Goal: Contribute content

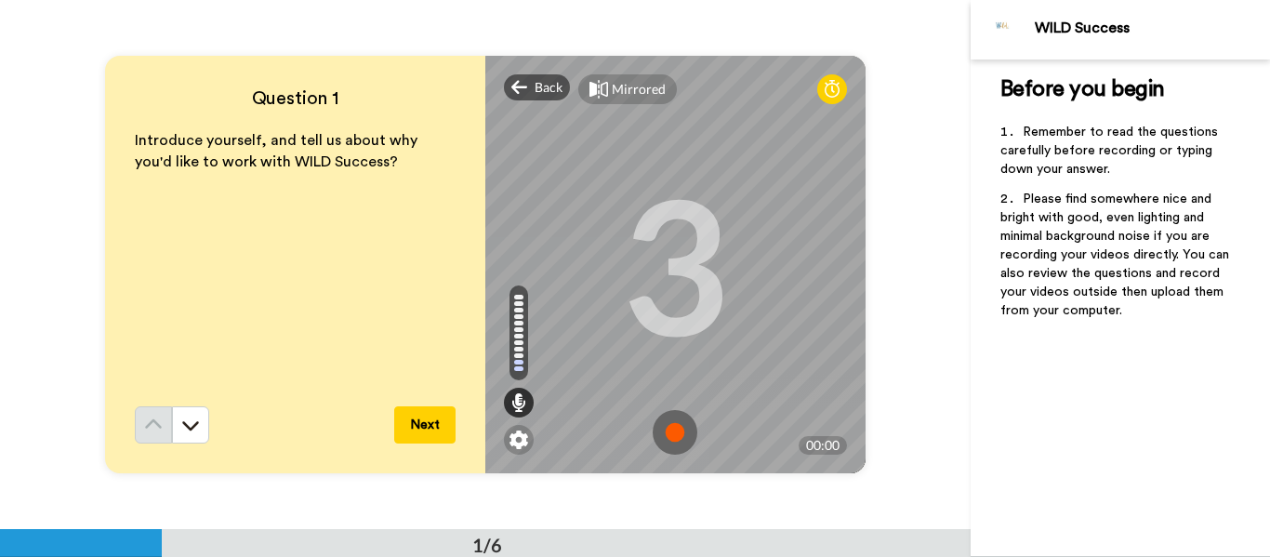
click at [833, 93] on icon at bounding box center [832, 89] width 15 height 19
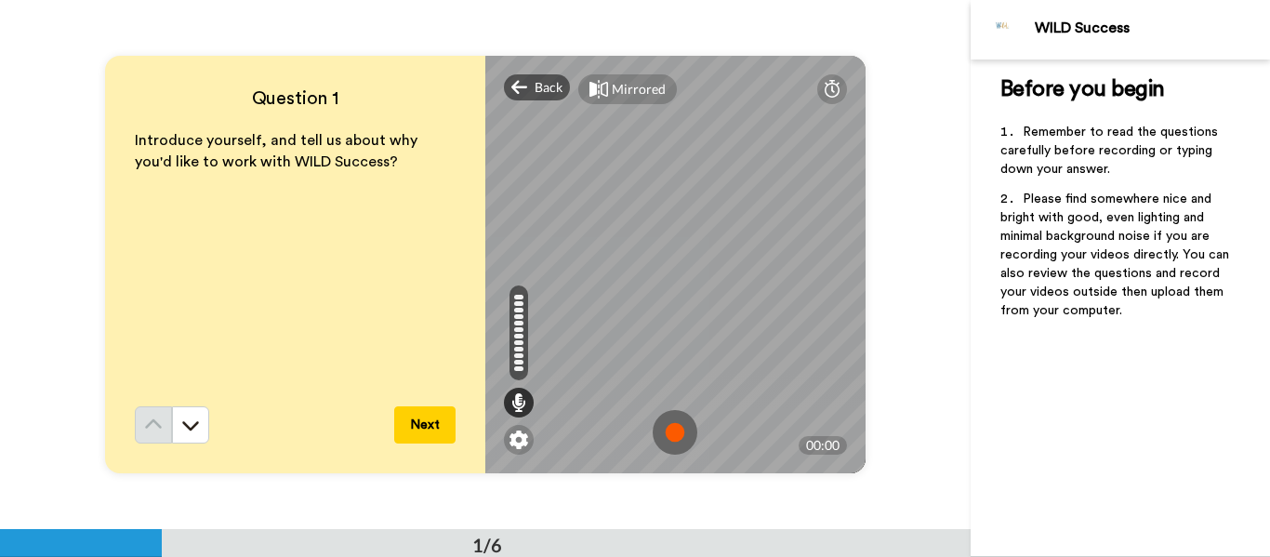
click at [673, 439] on img at bounding box center [675, 432] width 45 height 45
click at [676, 432] on img at bounding box center [675, 432] width 45 height 45
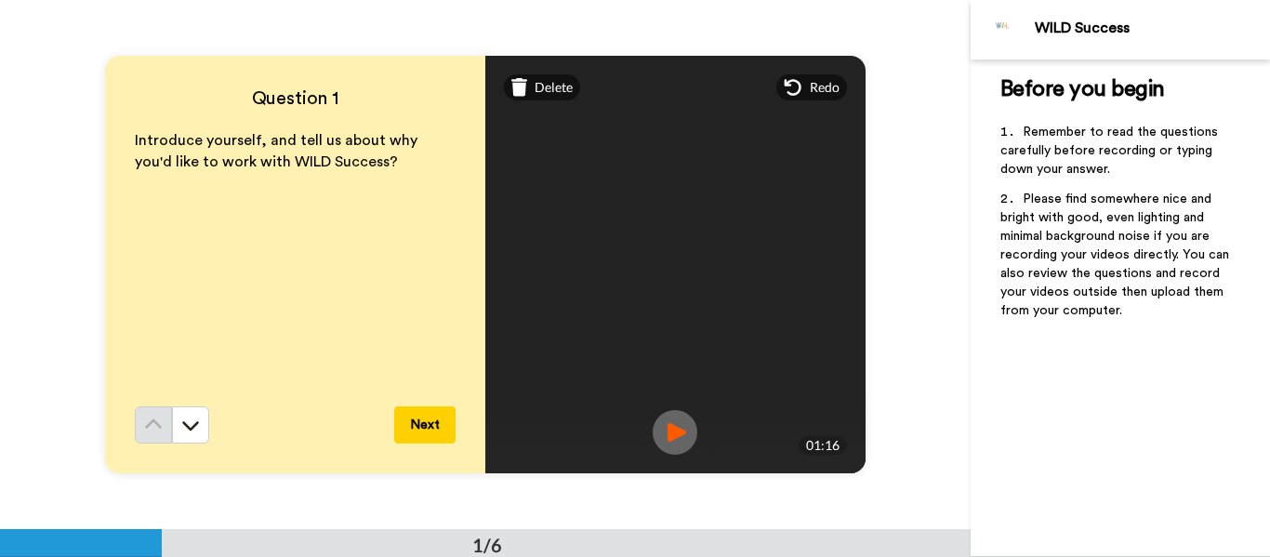
click at [679, 435] on img at bounding box center [675, 432] width 45 height 45
click at [796, 86] on icon at bounding box center [793, 87] width 19 height 19
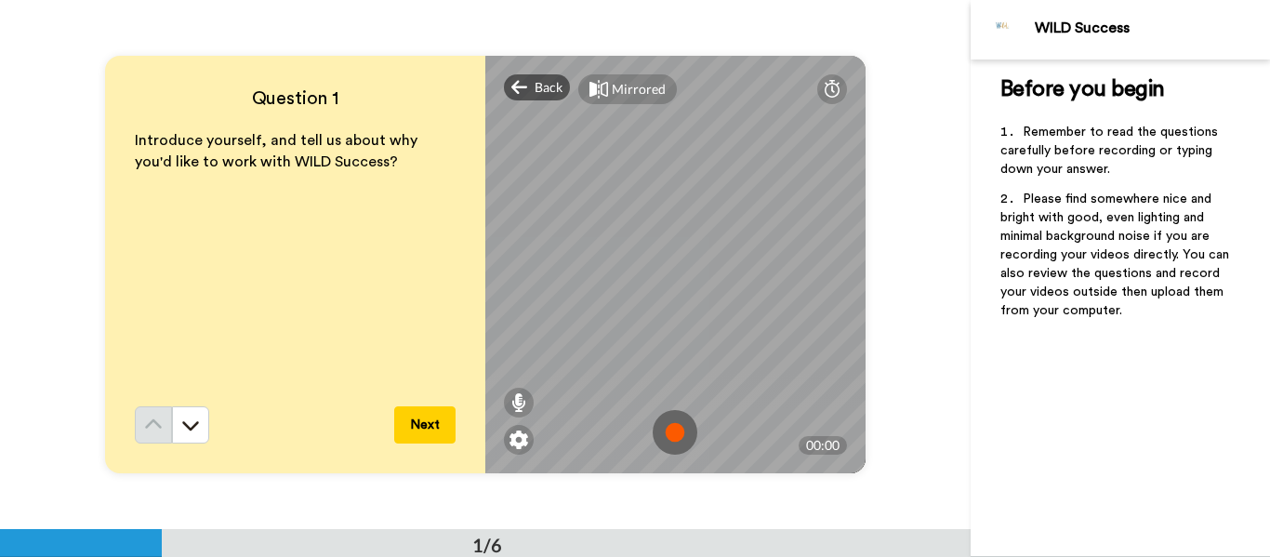
click at [681, 427] on img at bounding box center [675, 432] width 45 height 45
click at [692, 432] on img at bounding box center [675, 432] width 45 height 45
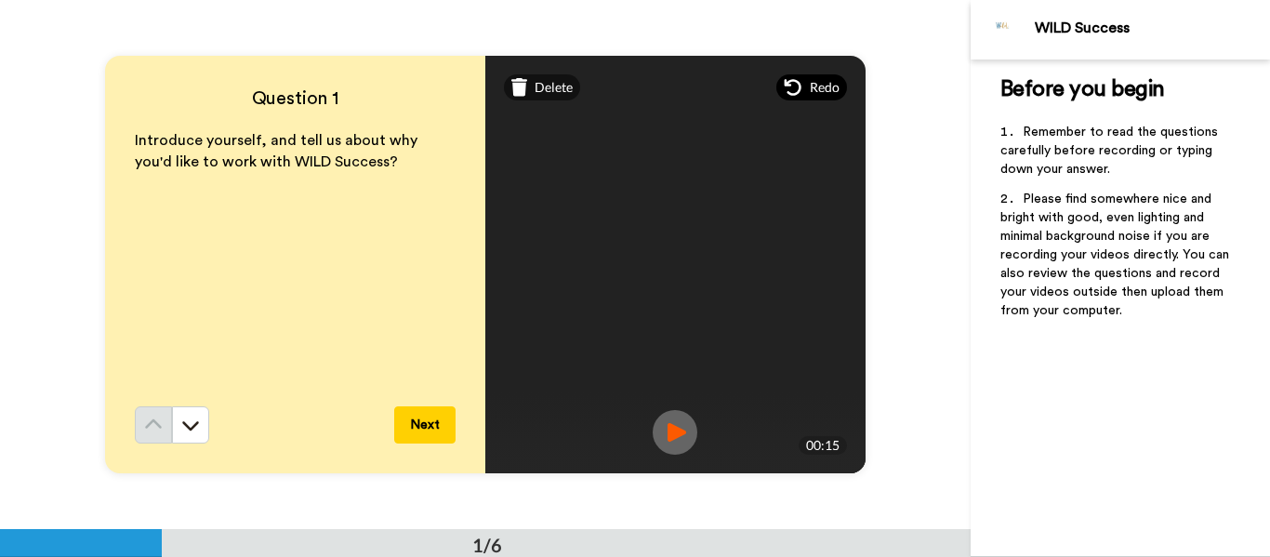
click at [797, 89] on icon at bounding box center [793, 87] width 19 height 19
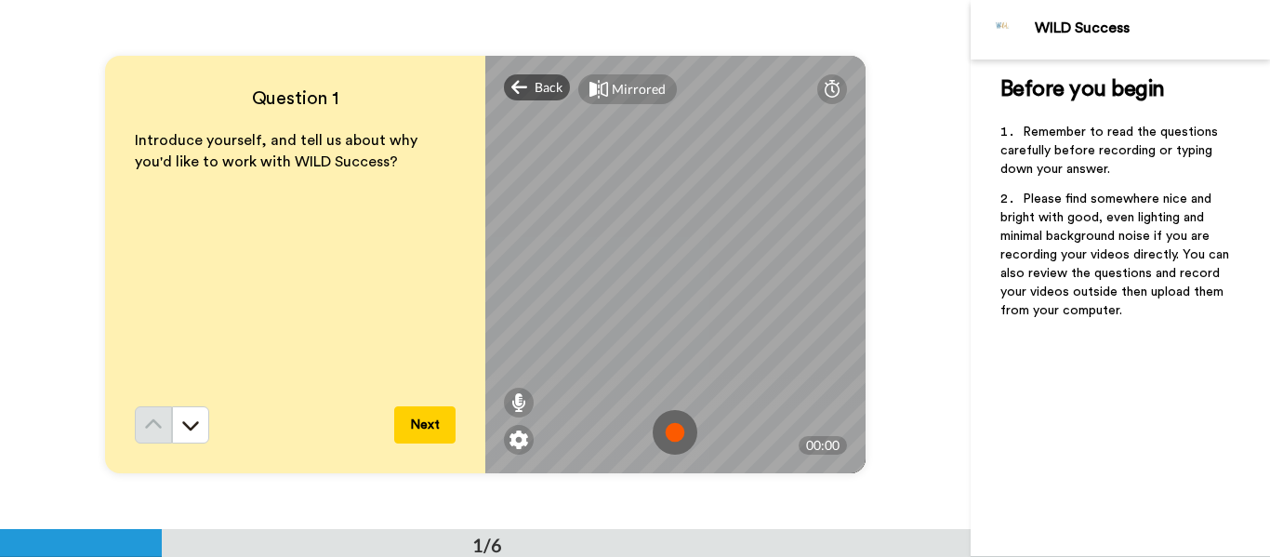
click at [680, 440] on img at bounding box center [675, 432] width 45 height 45
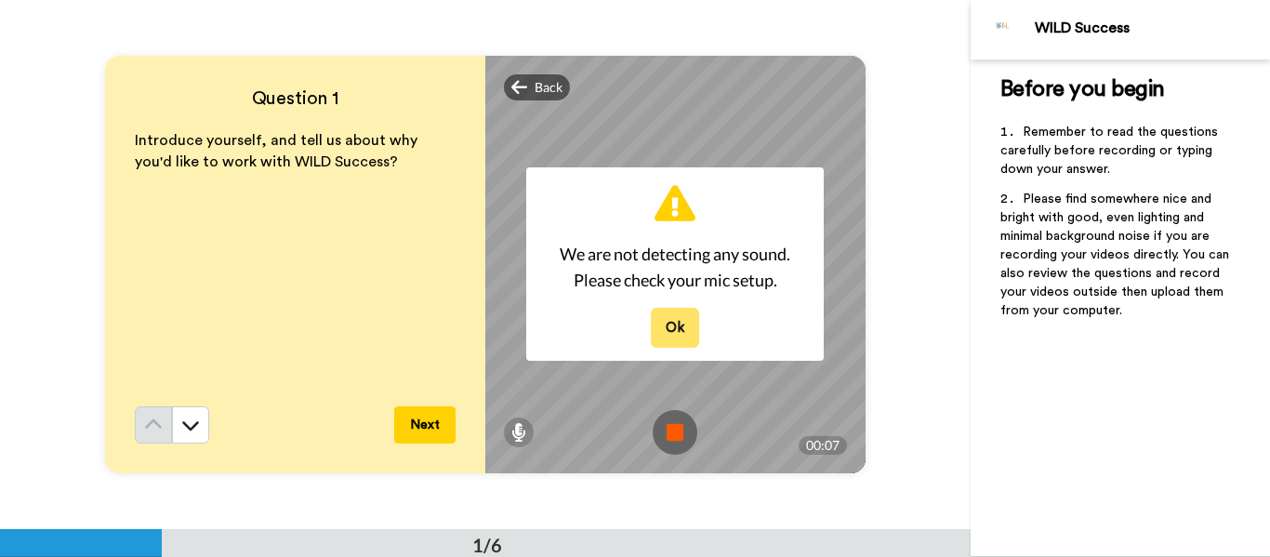
click at [678, 315] on button "Ok" at bounding box center [675, 328] width 48 height 40
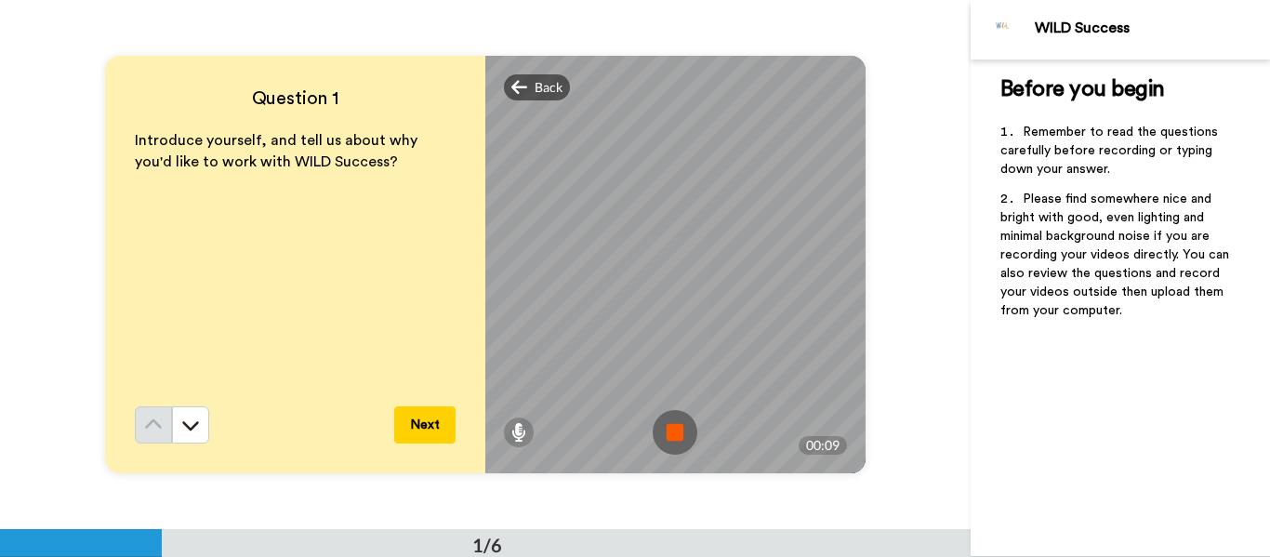
click at [670, 425] on img at bounding box center [675, 432] width 45 height 45
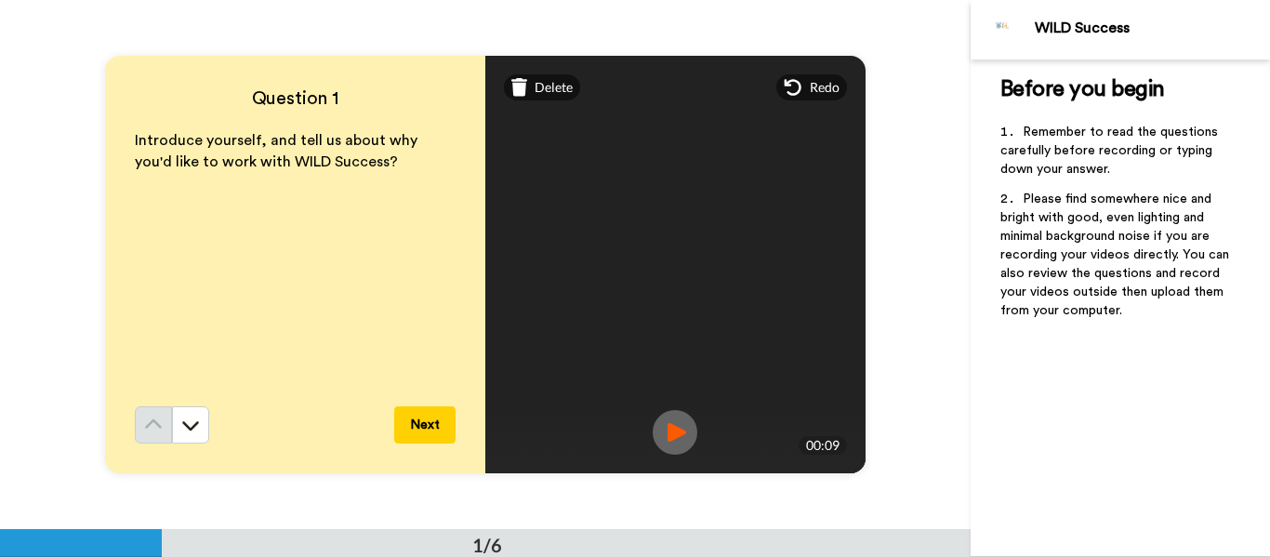
click at [692, 438] on img at bounding box center [675, 432] width 45 height 45
click at [688, 438] on img at bounding box center [675, 432] width 45 height 45
click at [810, 87] on span "Redo" at bounding box center [825, 87] width 30 height 19
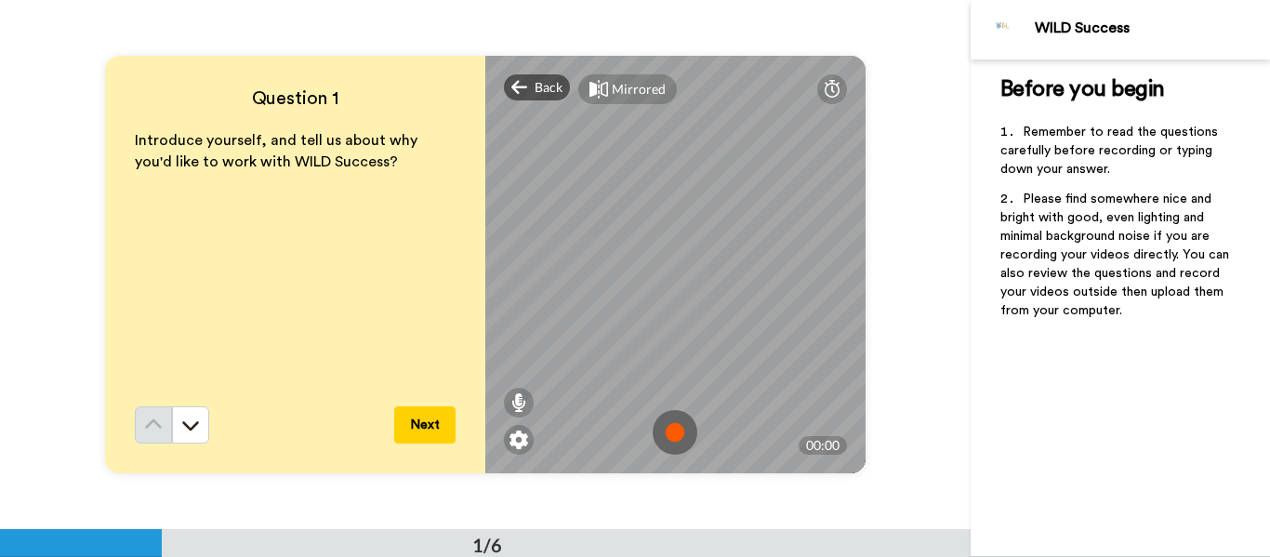
click at [672, 424] on img at bounding box center [675, 432] width 45 height 45
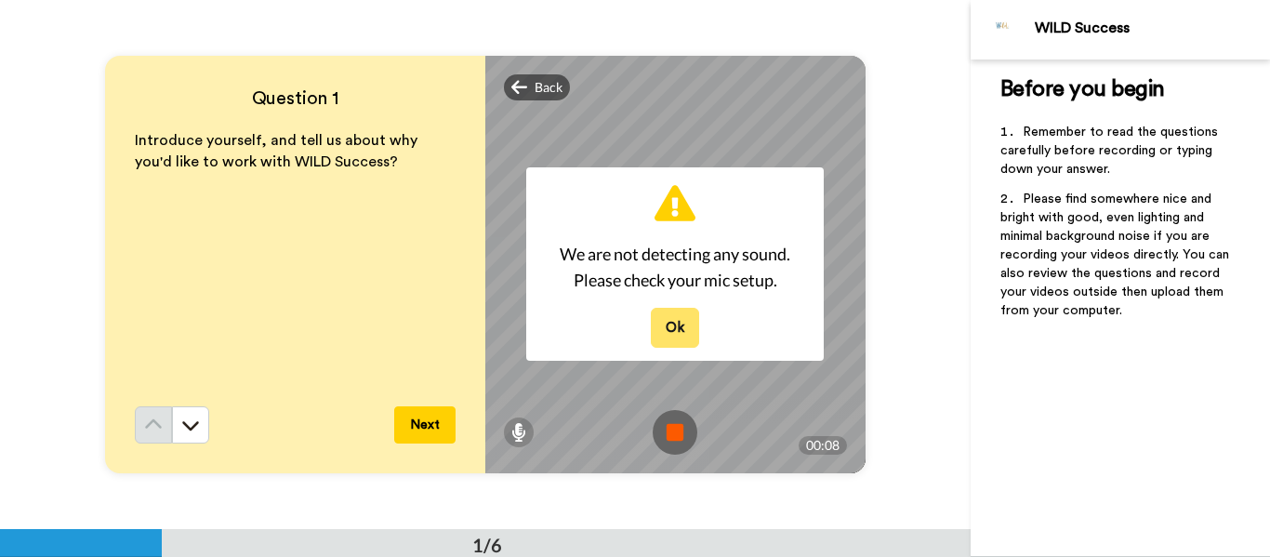
click at [685, 329] on button "Ok" at bounding box center [675, 328] width 48 height 40
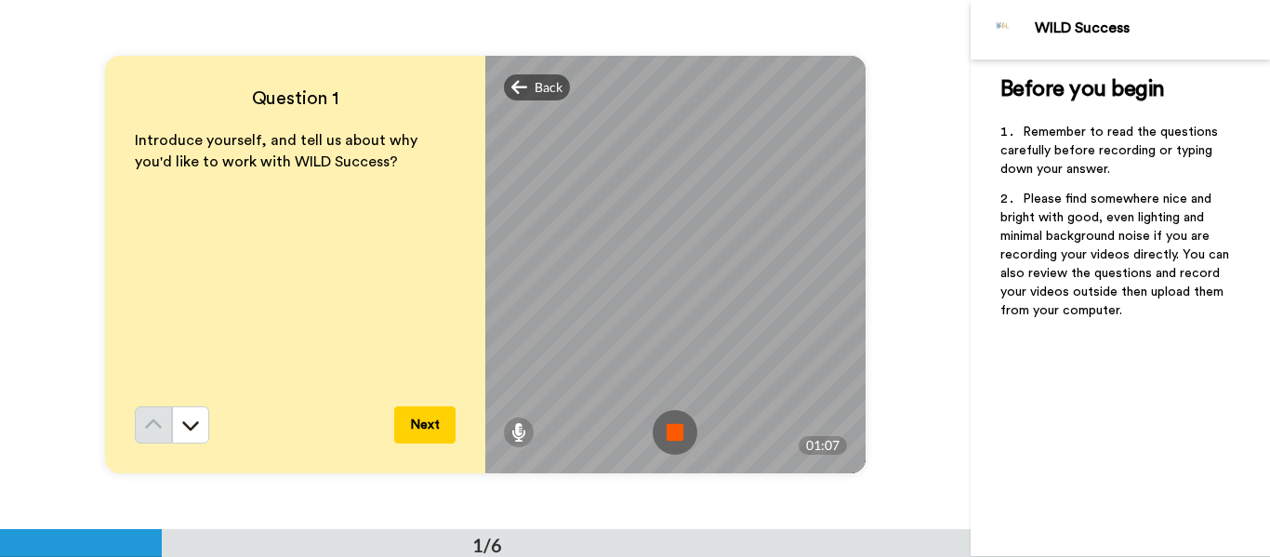
click at [667, 431] on img at bounding box center [675, 432] width 45 height 45
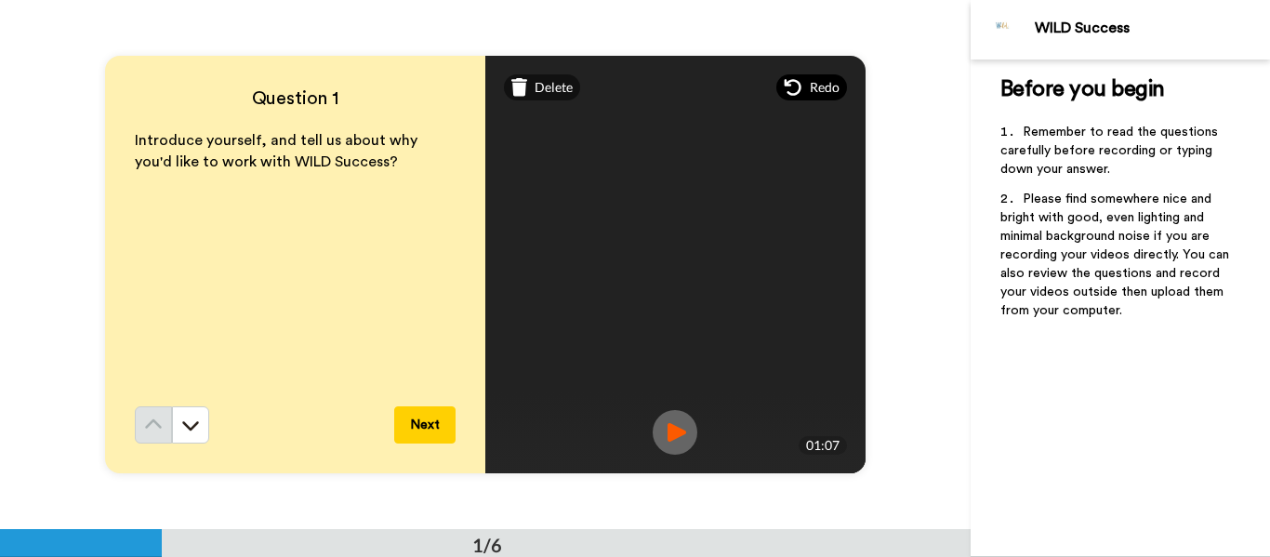
click at [792, 89] on icon at bounding box center [793, 87] width 19 height 19
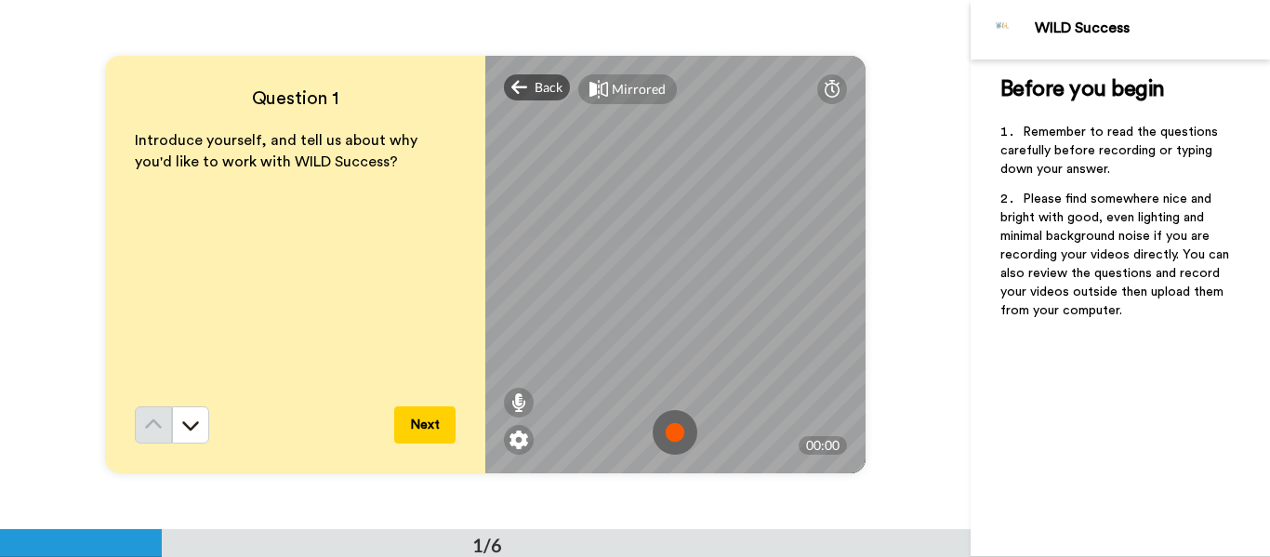
click at [675, 435] on img at bounding box center [675, 432] width 45 height 45
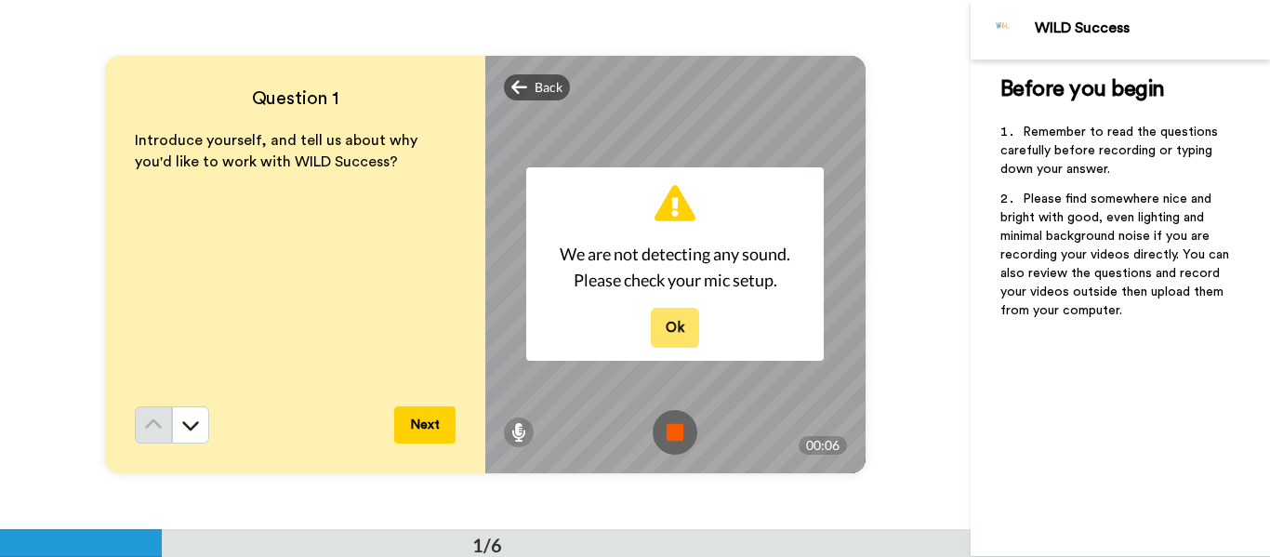
click at [679, 323] on button "Ok" at bounding box center [675, 328] width 48 height 40
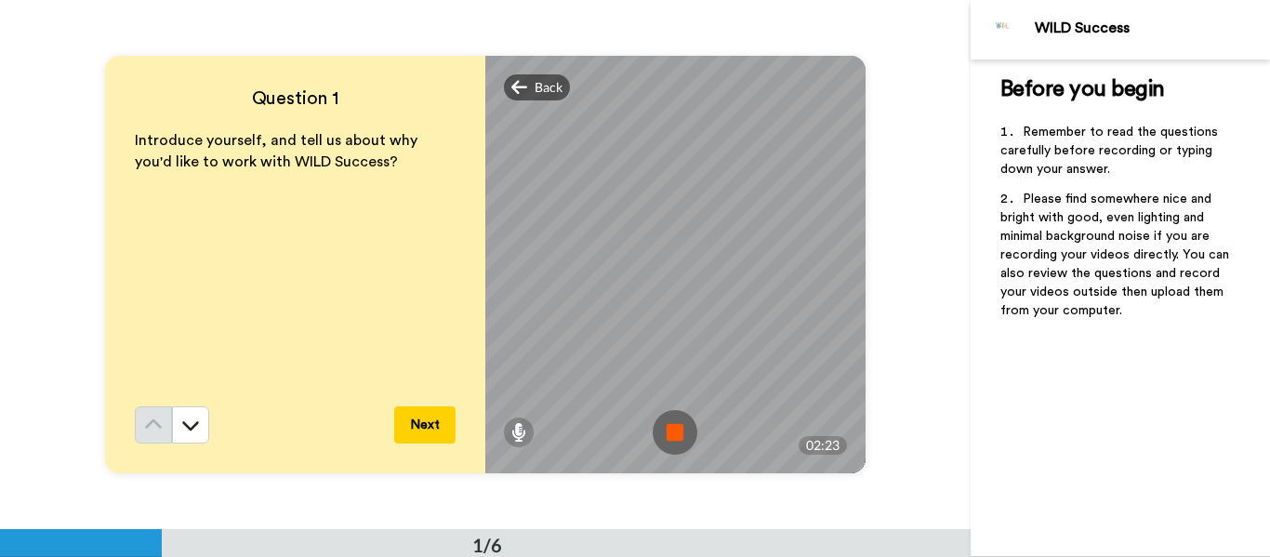
click at [669, 423] on img at bounding box center [675, 432] width 45 height 45
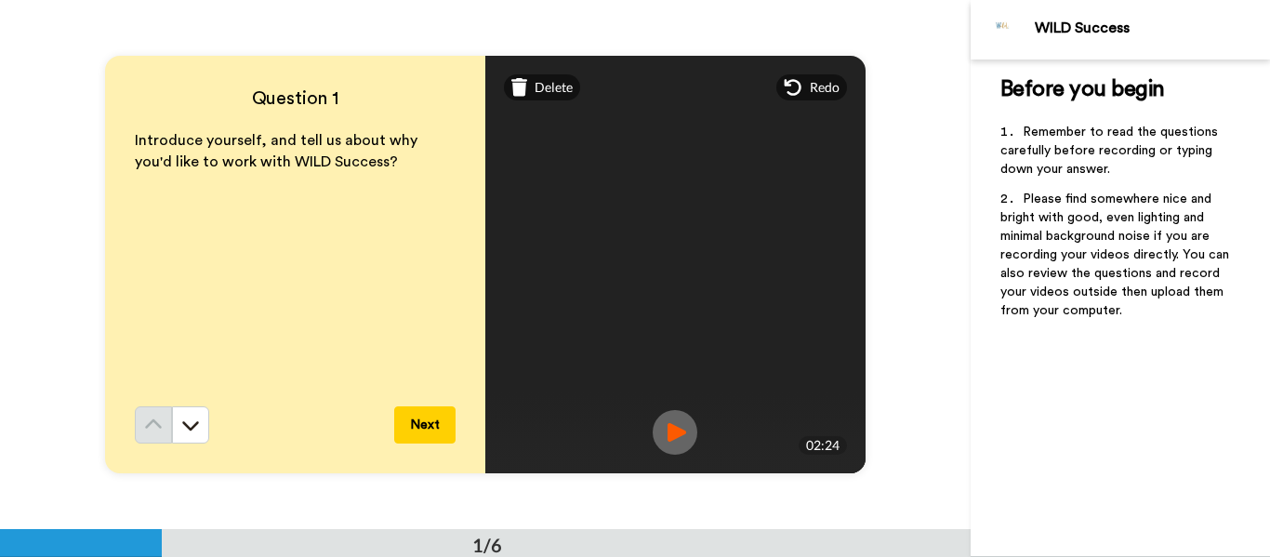
click at [670, 430] on img at bounding box center [675, 432] width 45 height 45
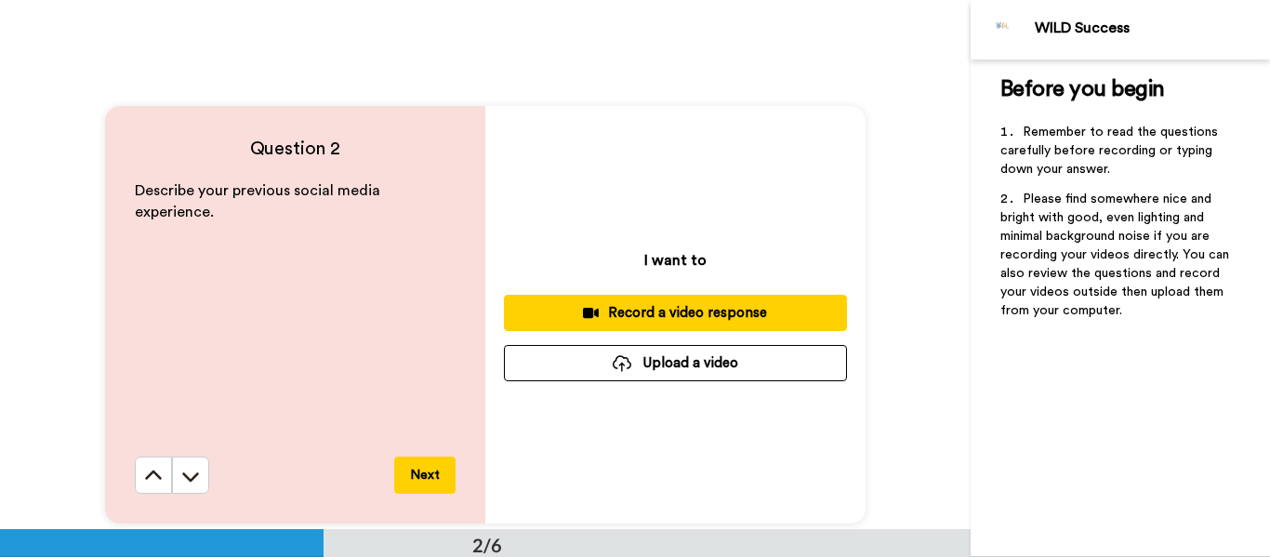
scroll to position [463, 0]
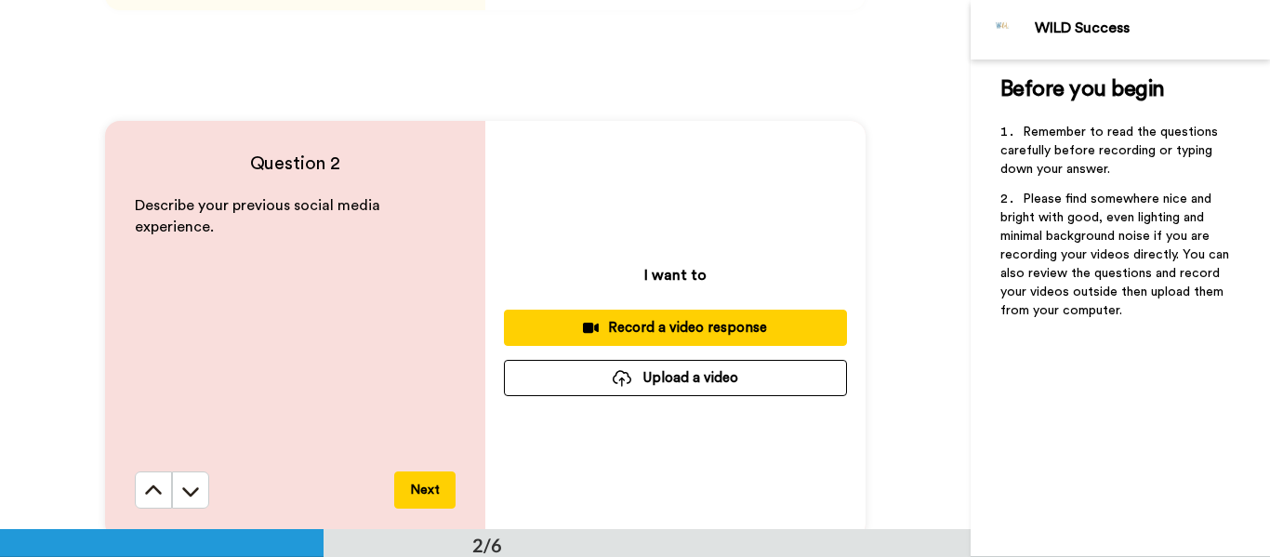
click at [727, 318] on div "Record a video response" at bounding box center [675, 328] width 313 height 20
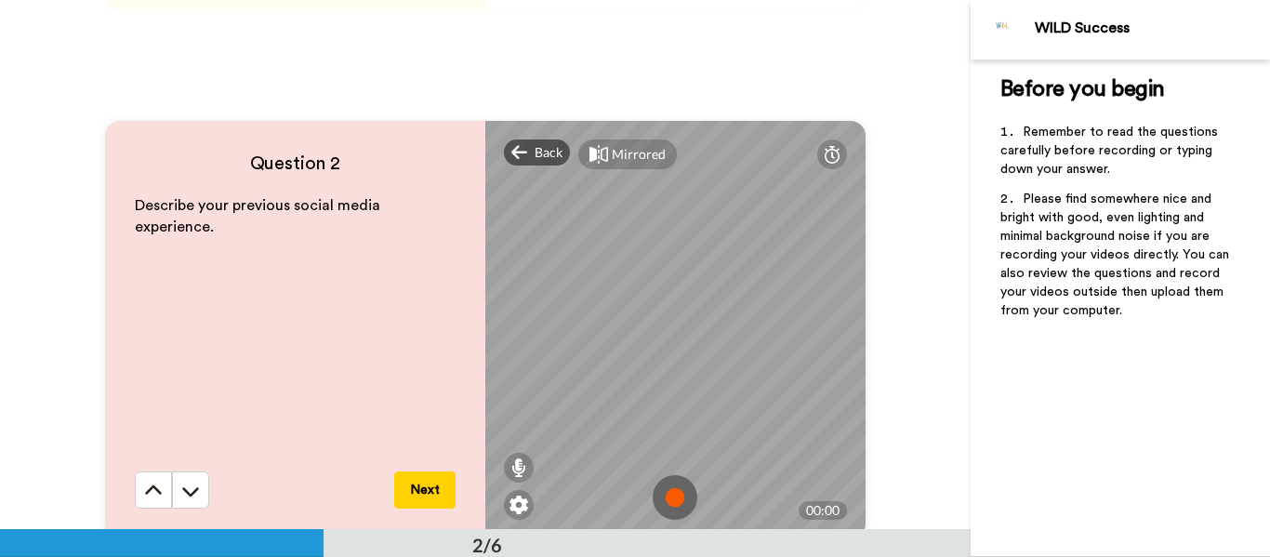
click at [687, 503] on img at bounding box center [675, 497] width 45 height 45
click at [680, 496] on img at bounding box center [675, 497] width 45 height 45
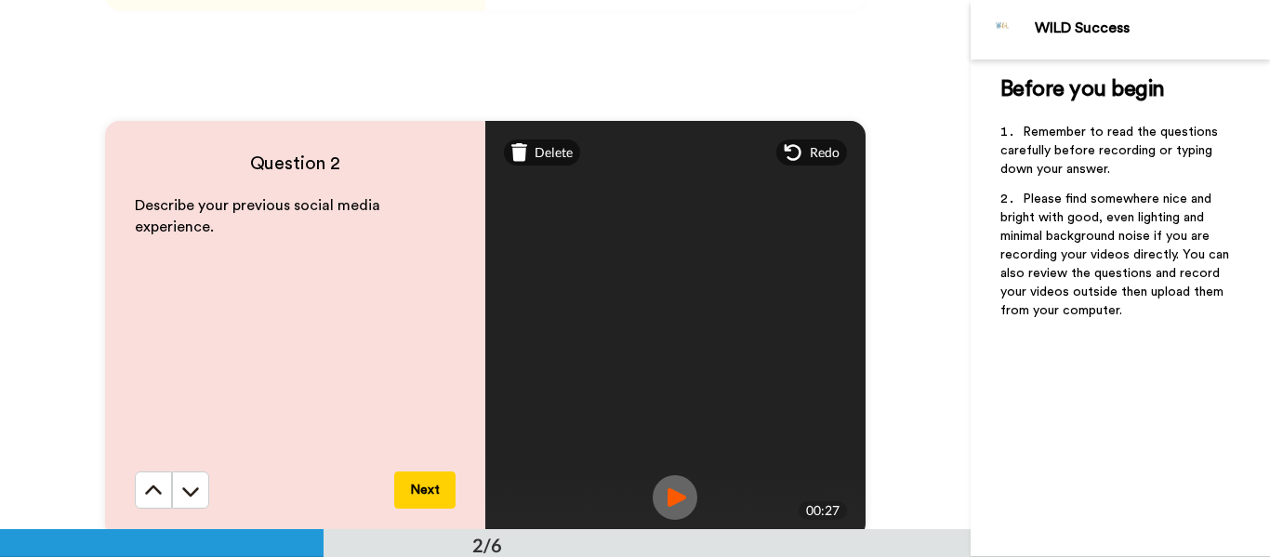
click at [687, 486] on img at bounding box center [675, 497] width 45 height 45
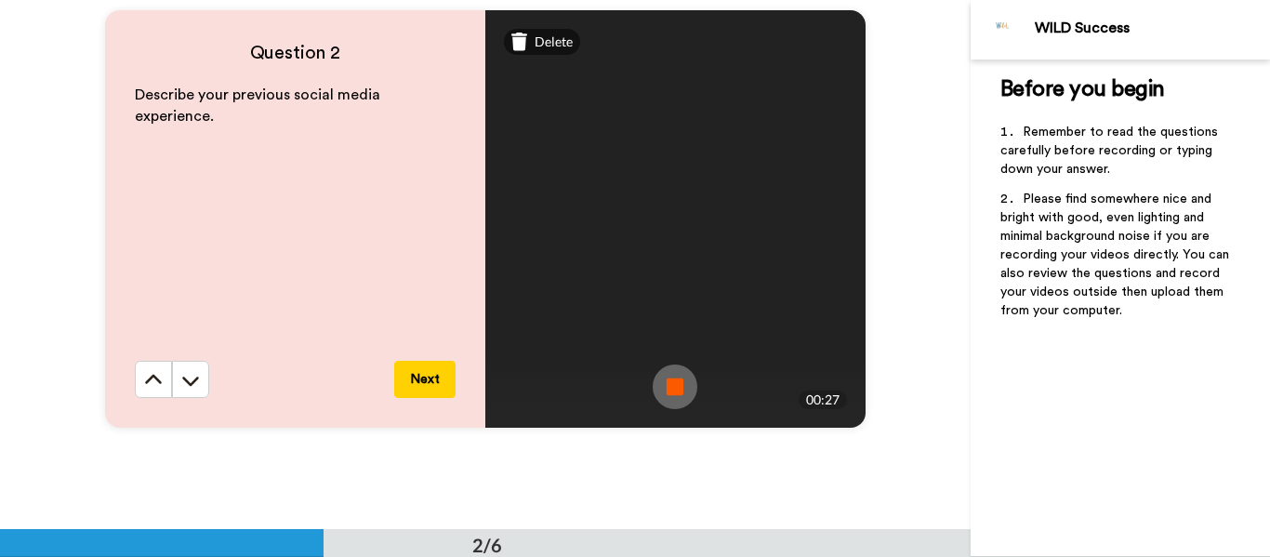
scroll to position [595, 0]
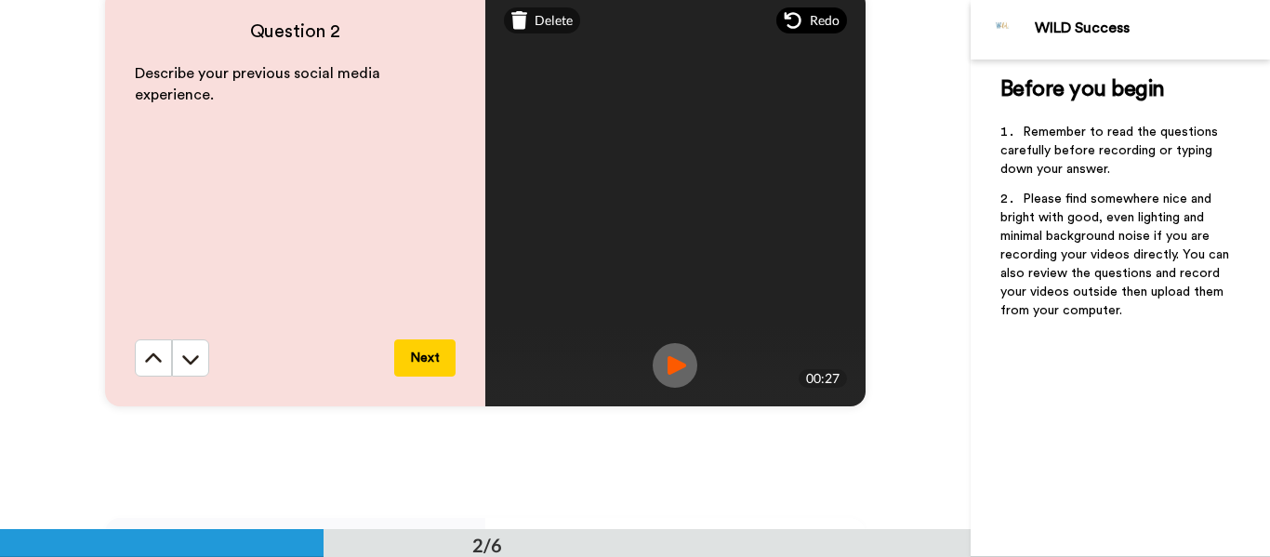
click at [814, 29] on span "Redo" at bounding box center [825, 20] width 30 height 19
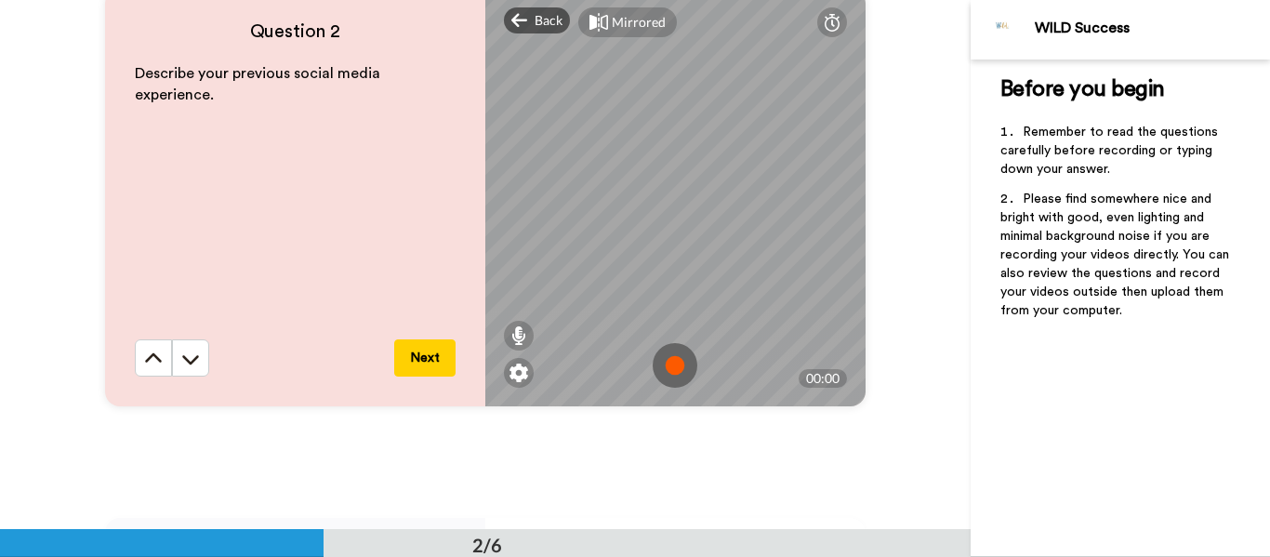
click at [671, 365] on img at bounding box center [675, 365] width 45 height 45
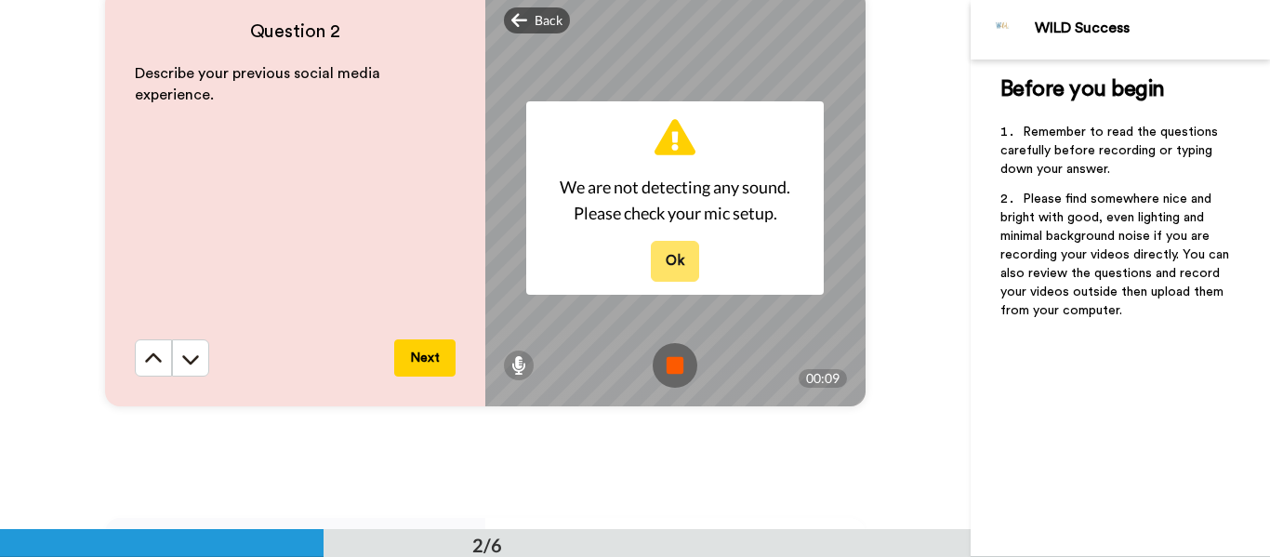
click at [680, 250] on button "Ok" at bounding box center [675, 261] width 48 height 40
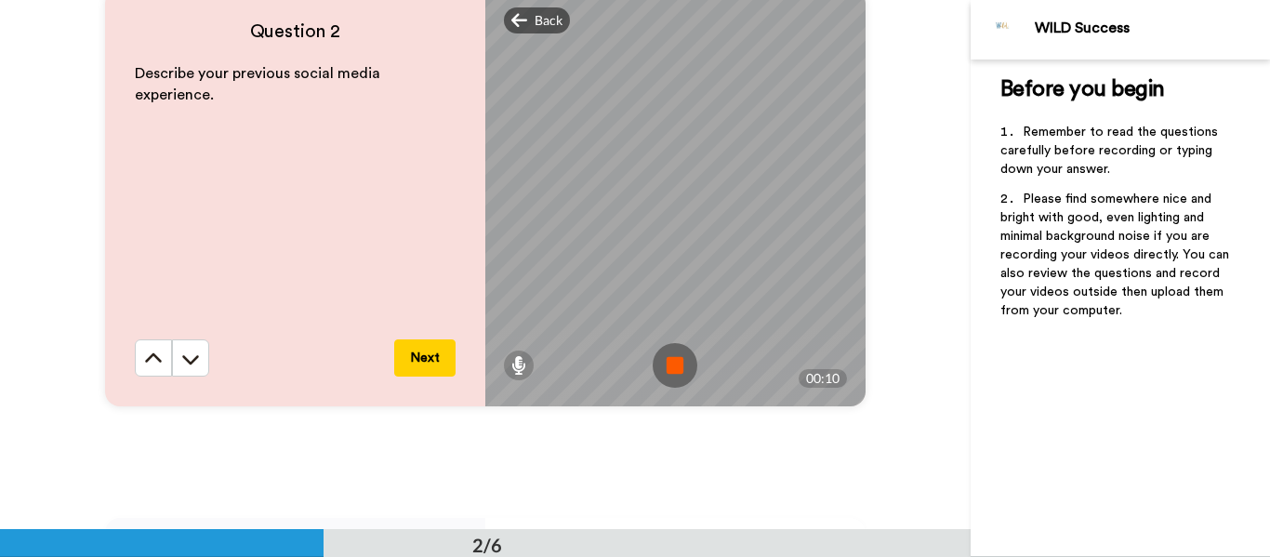
click at [689, 371] on img at bounding box center [675, 365] width 45 height 45
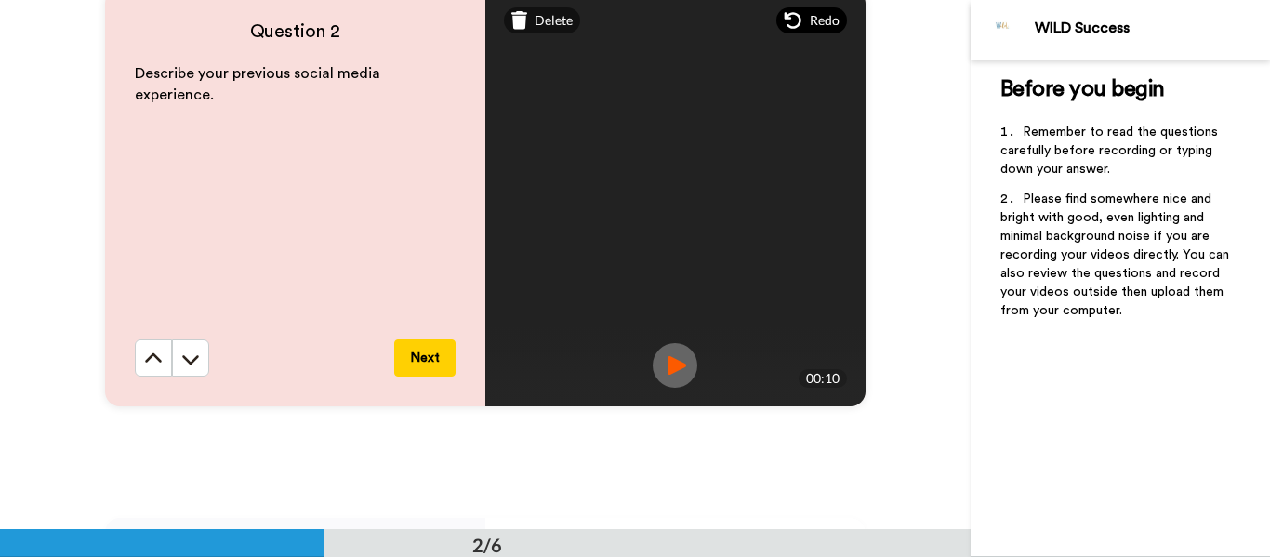
click at [803, 10] on div "Redo" at bounding box center [812, 20] width 71 height 26
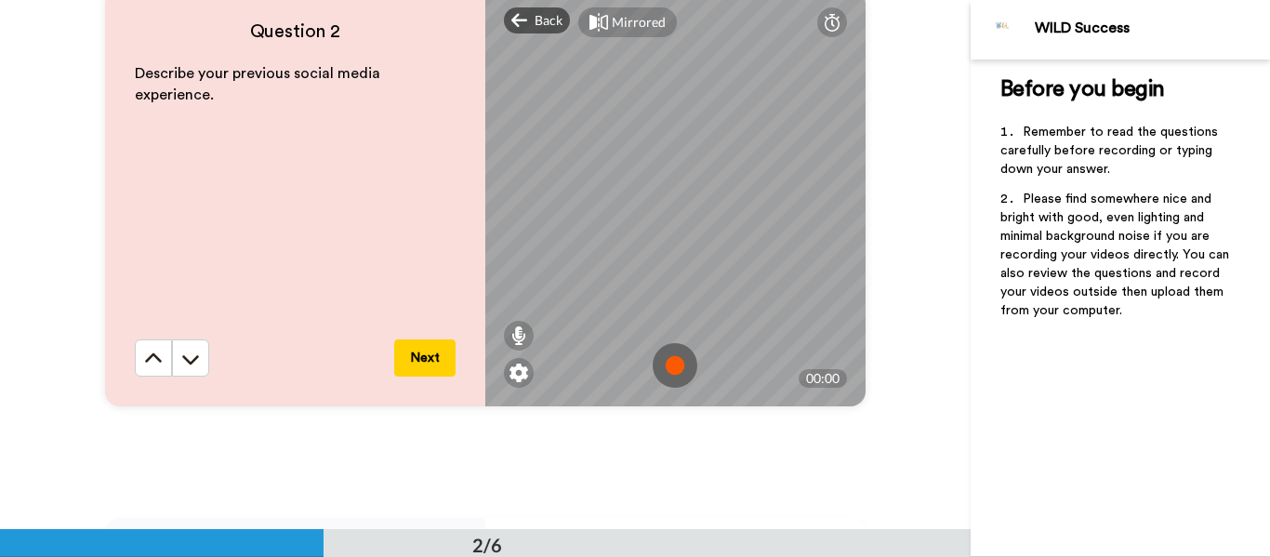
click at [685, 359] on img at bounding box center [675, 365] width 45 height 45
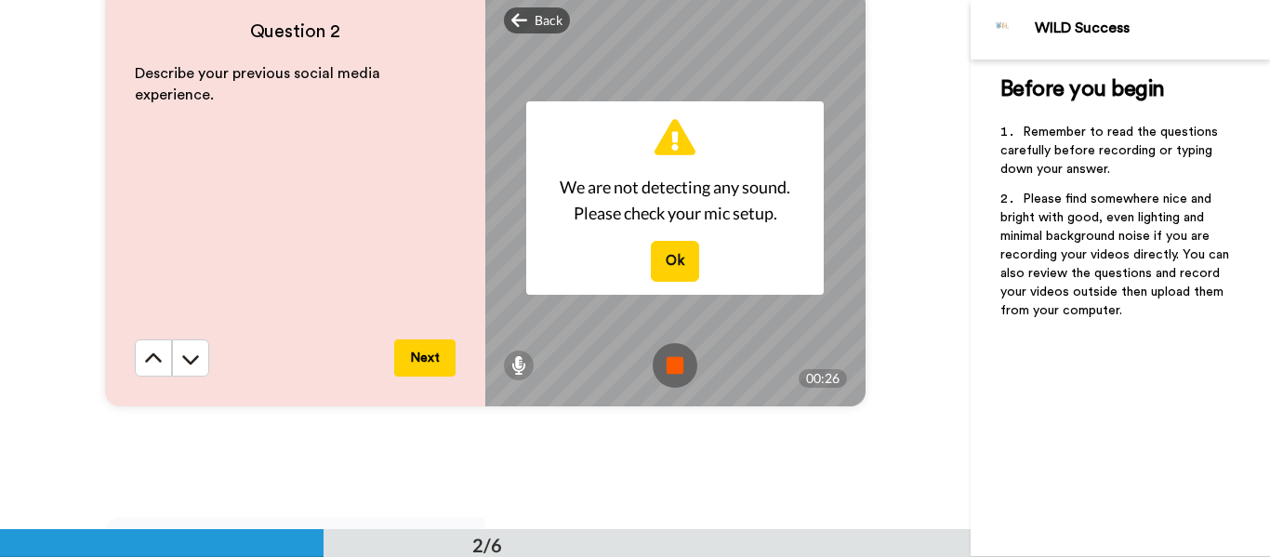
click at [672, 367] on img at bounding box center [675, 365] width 45 height 45
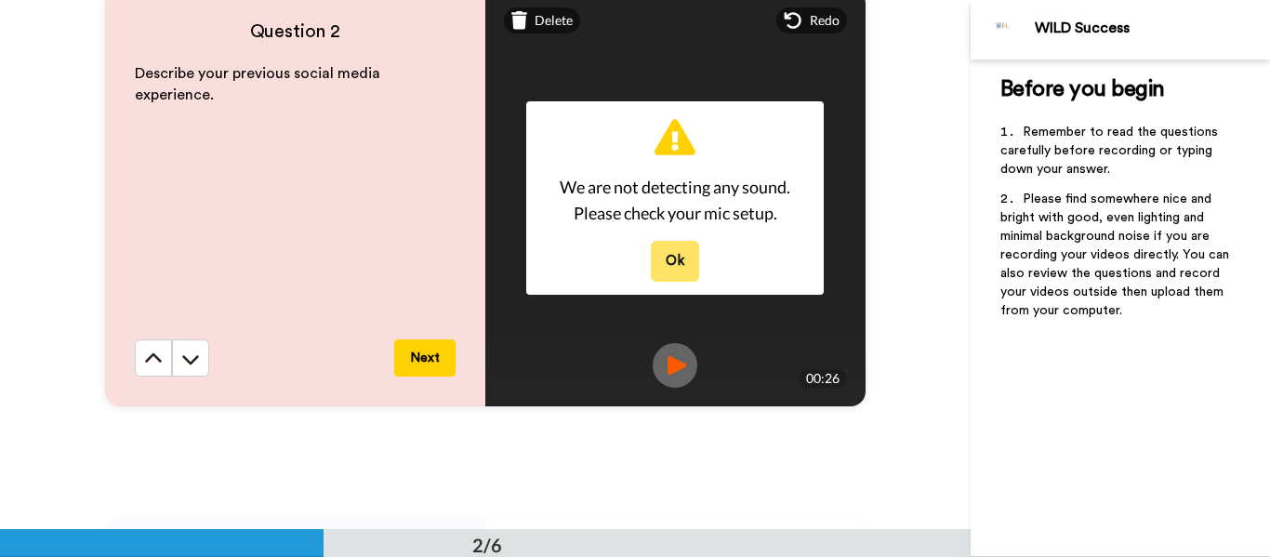
click at [685, 250] on button "Ok" at bounding box center [675, 261] width 48 height 40
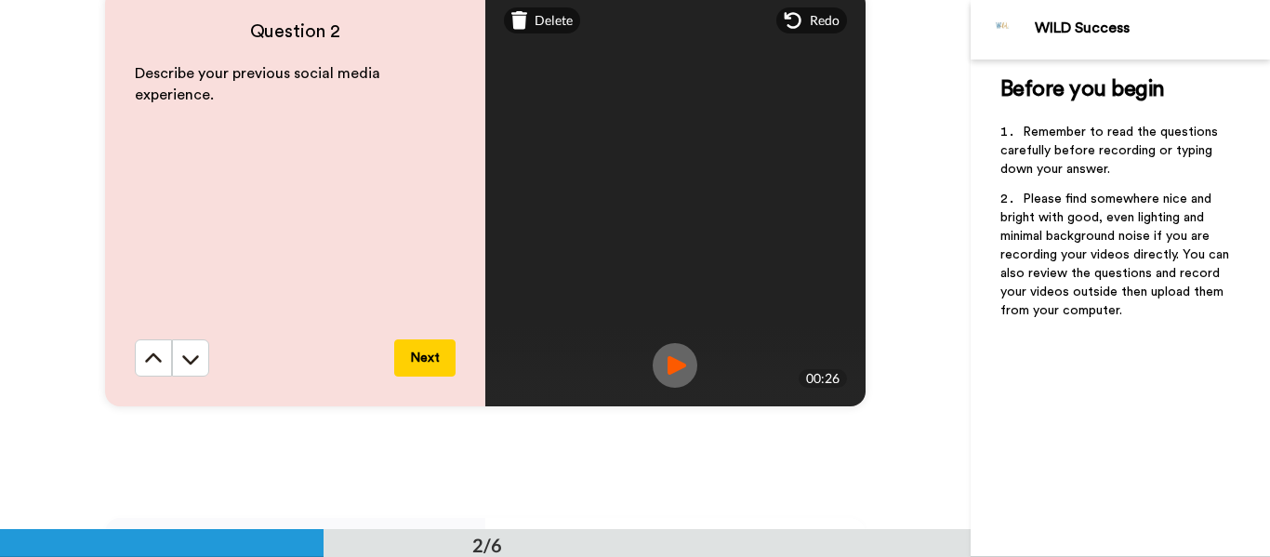
click at [666, 354] on img at bounding box center [675, 365] width 45 height 45
click at [802, 15] on icon at bounding box center [793, 20] width 19 height 19
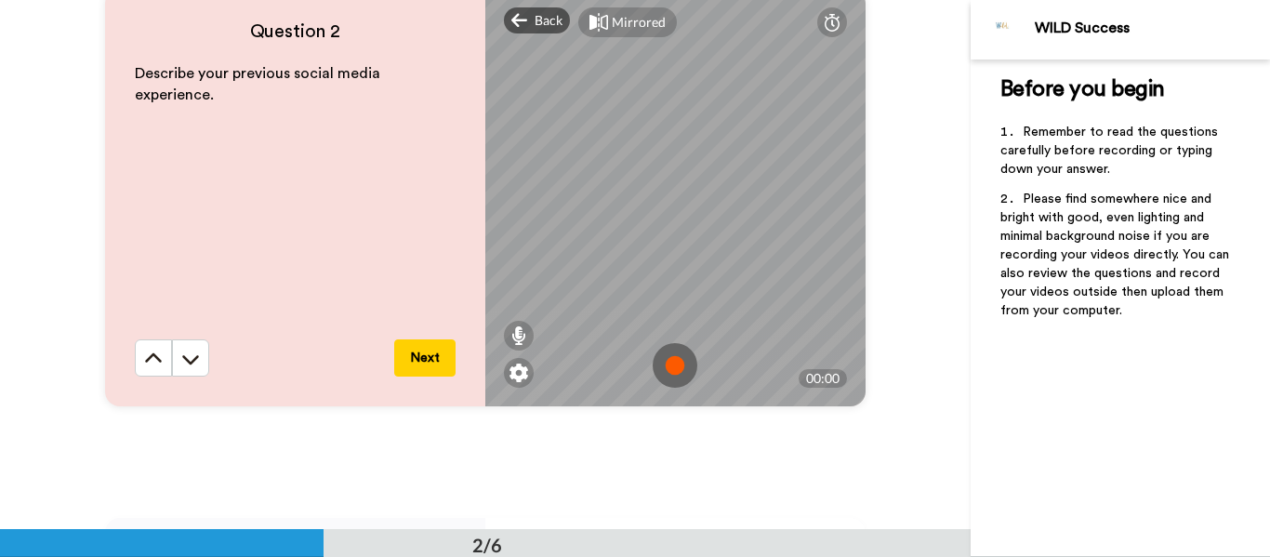
click at [674, 361] on img at bounding box center [675, 365] width 45 height 45
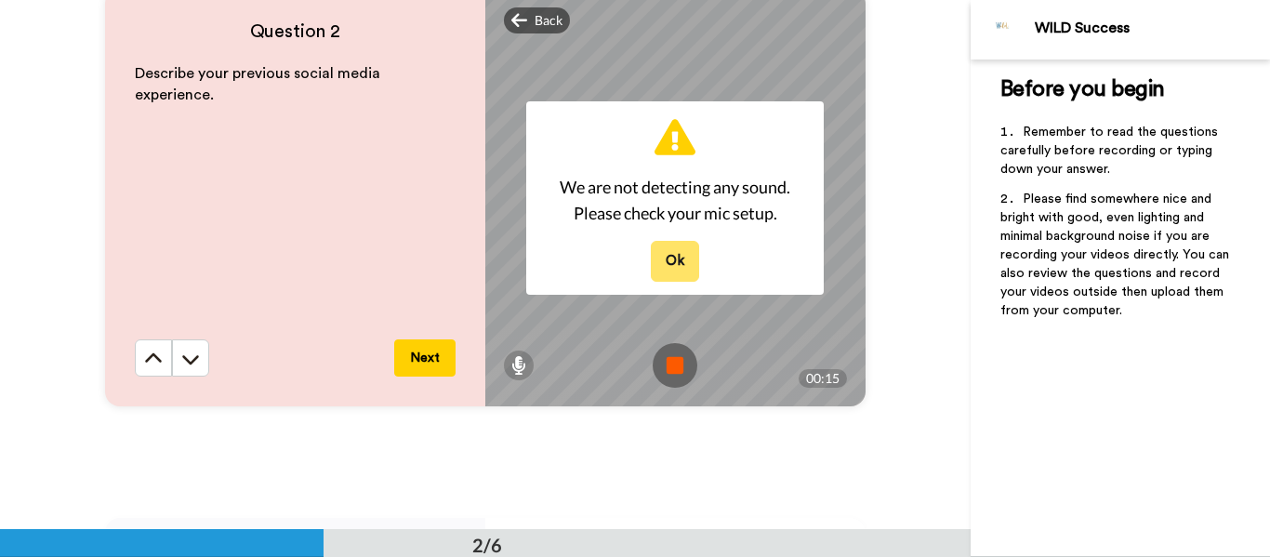
click at [681, 268] on button "Ok" at bounding box center [675, 261] width 48 height 40
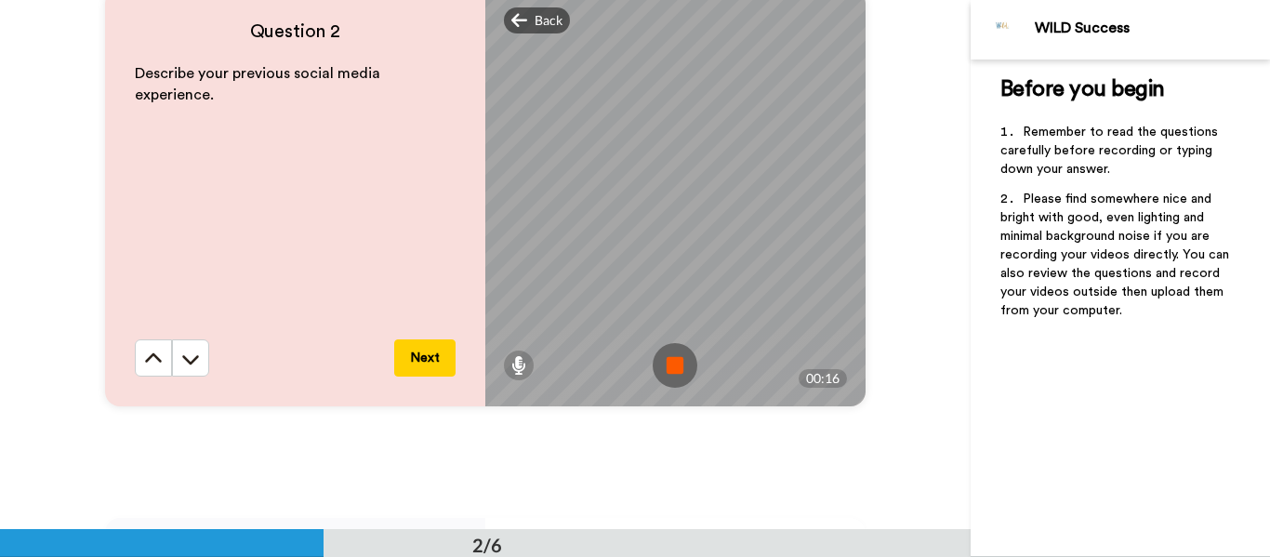
click at [676, 358] on img at bounding box center [675, 365] width 45 height 45
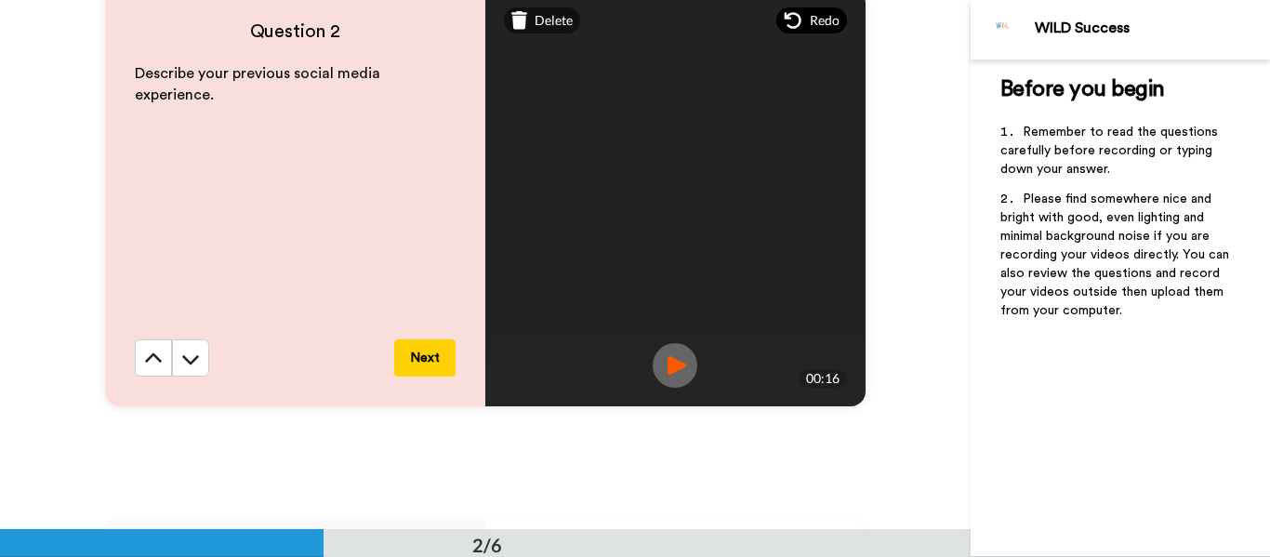
click at [794, 12] on icon at bounding box center [793, 20] width 19 height 19
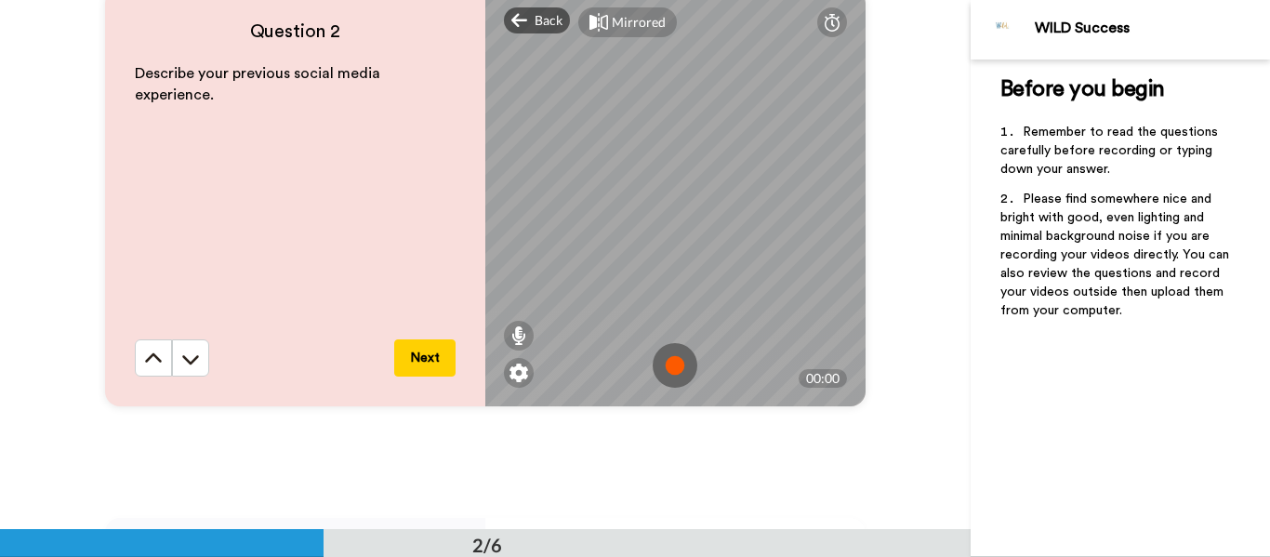
click at [677, 365] on img at bounding box center [675, 365] width 45 height 45
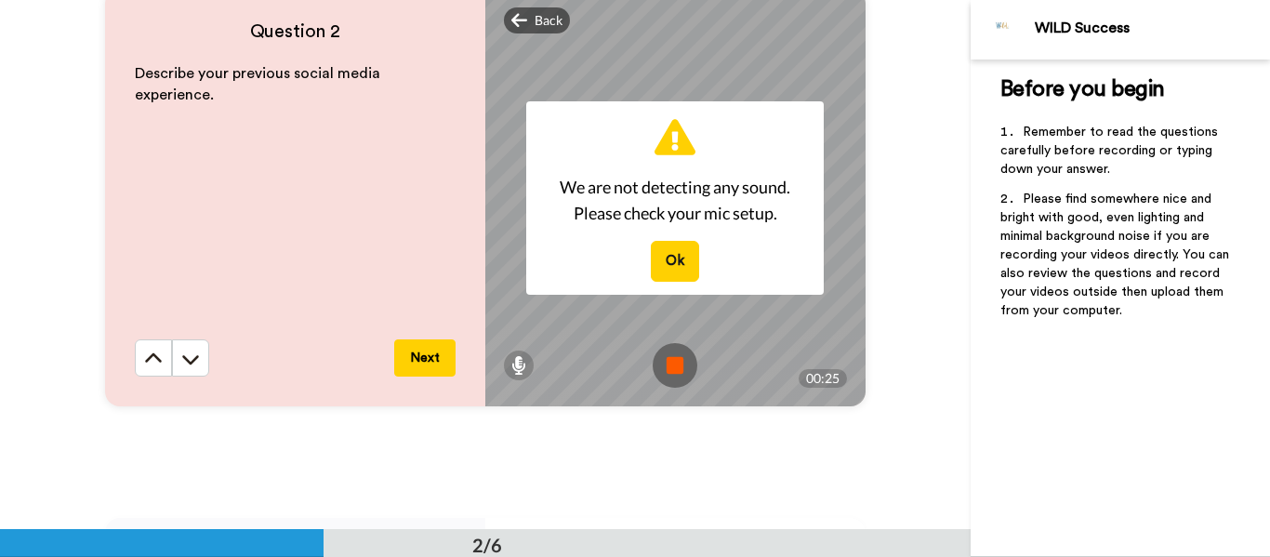
click at [668, 359] on img at bounding box center [675, 365] width 45 height 45
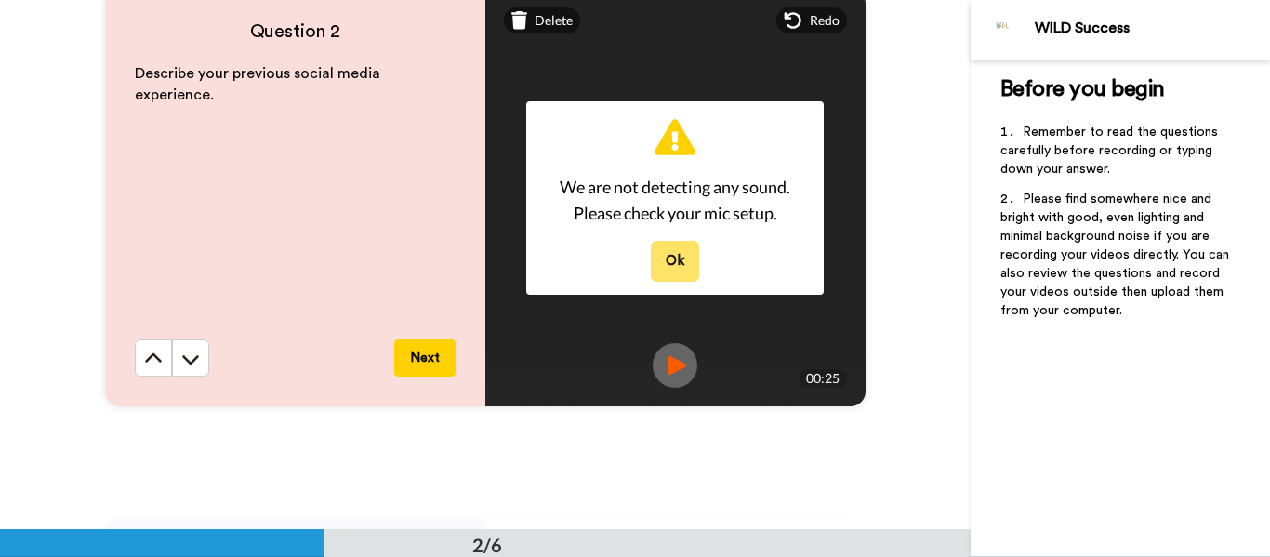
click at [672, 250] on button "Ok" at bounding box center [675, 261] width 48 height 40
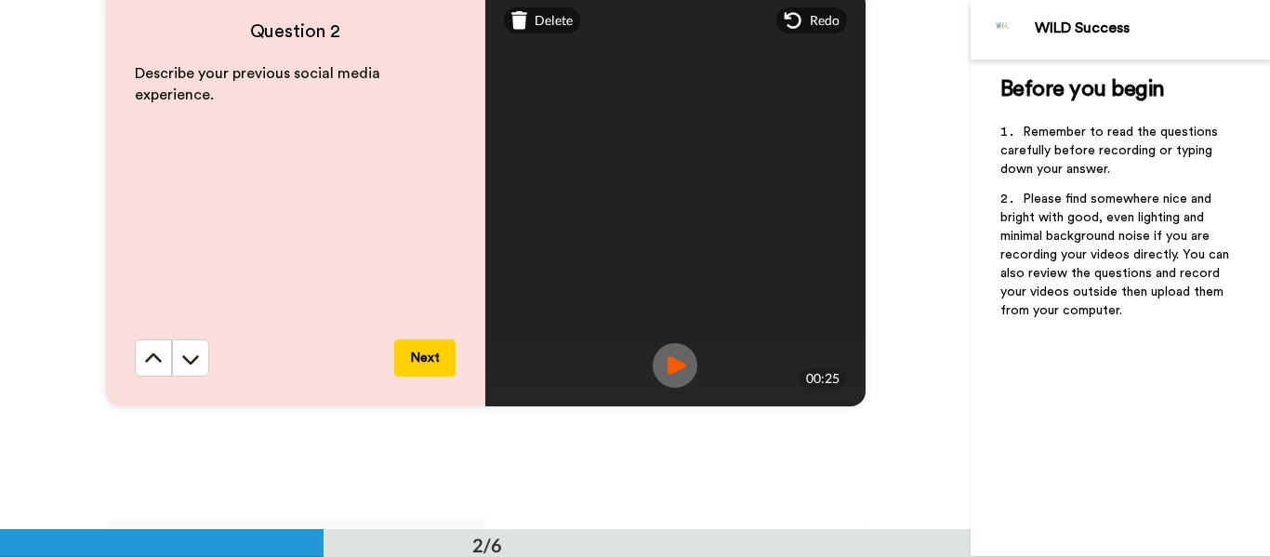
click at [669, 368] on img at bounding box center [675, 365] width 45 height 45
click at [439, 371] on button "Next" at bounding box center [424, 357] width 61 height 37
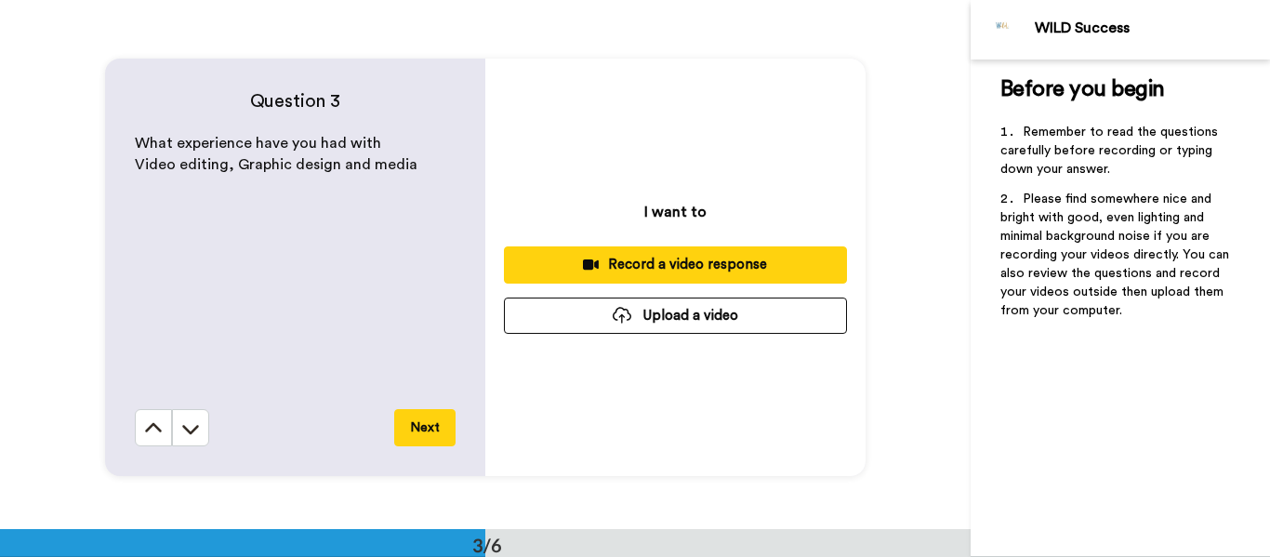
scroll to position [1058, 0]
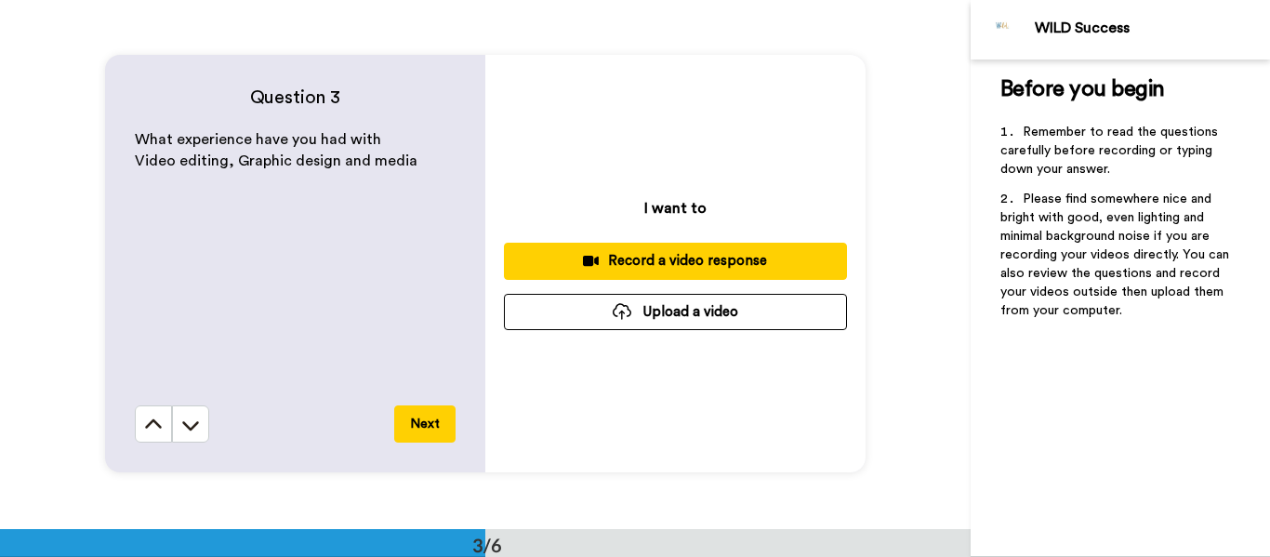
click at [626, 262] on div "Record a video response" at bounding box center [675, 261] width 313 height 20
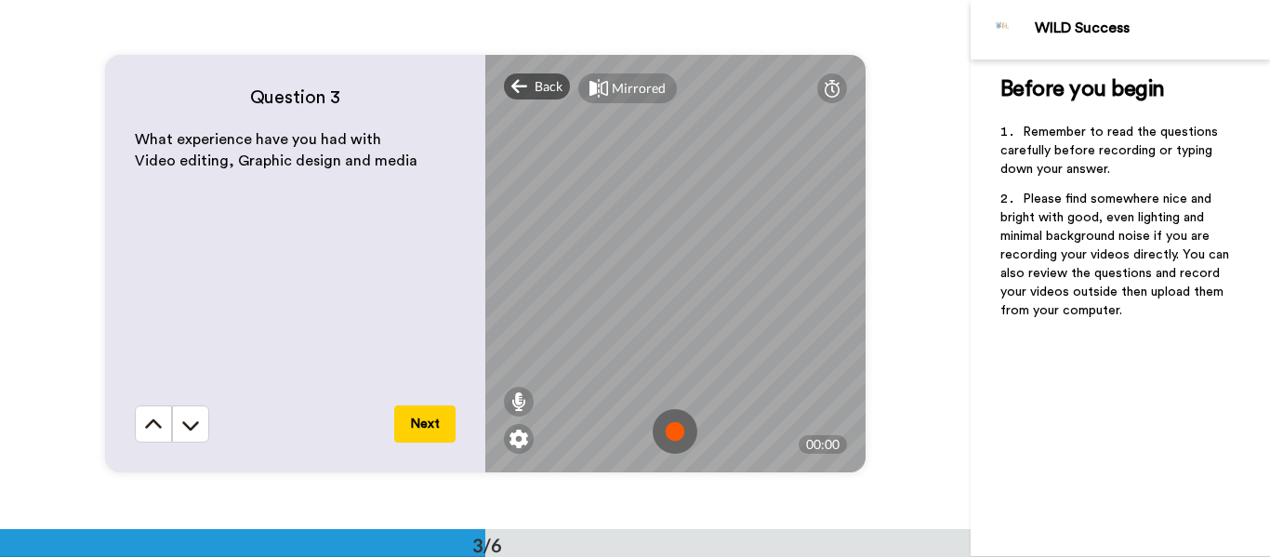
click at [680, 431] on img at bounding box center [675, 431] width 45 height 45
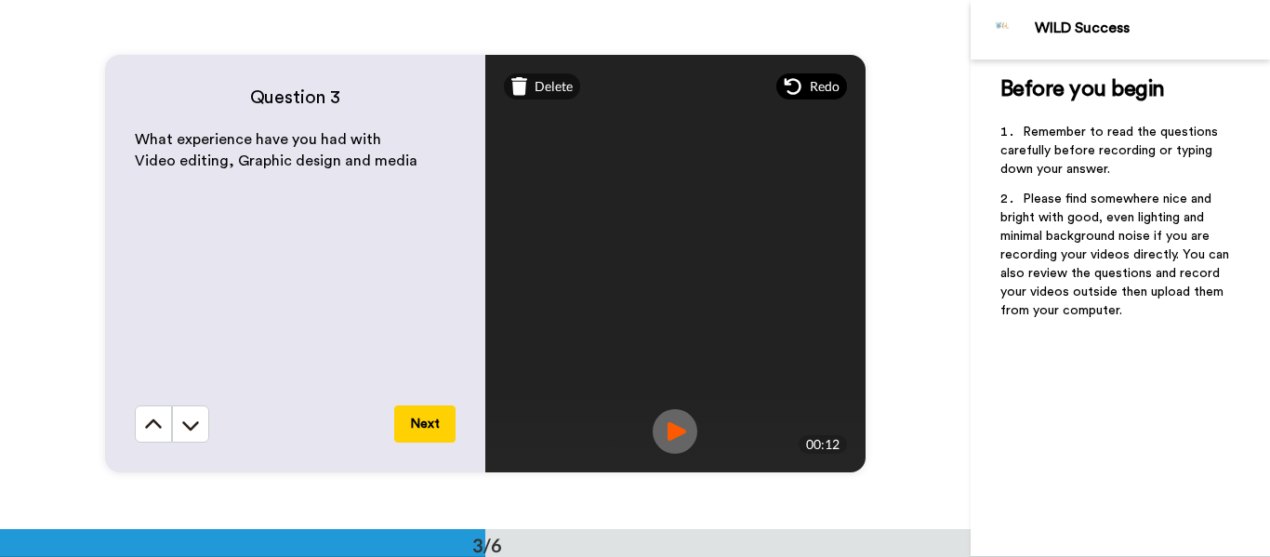
click at [788, 93] on icon at bounding box center [793, 86] width 19 height 19
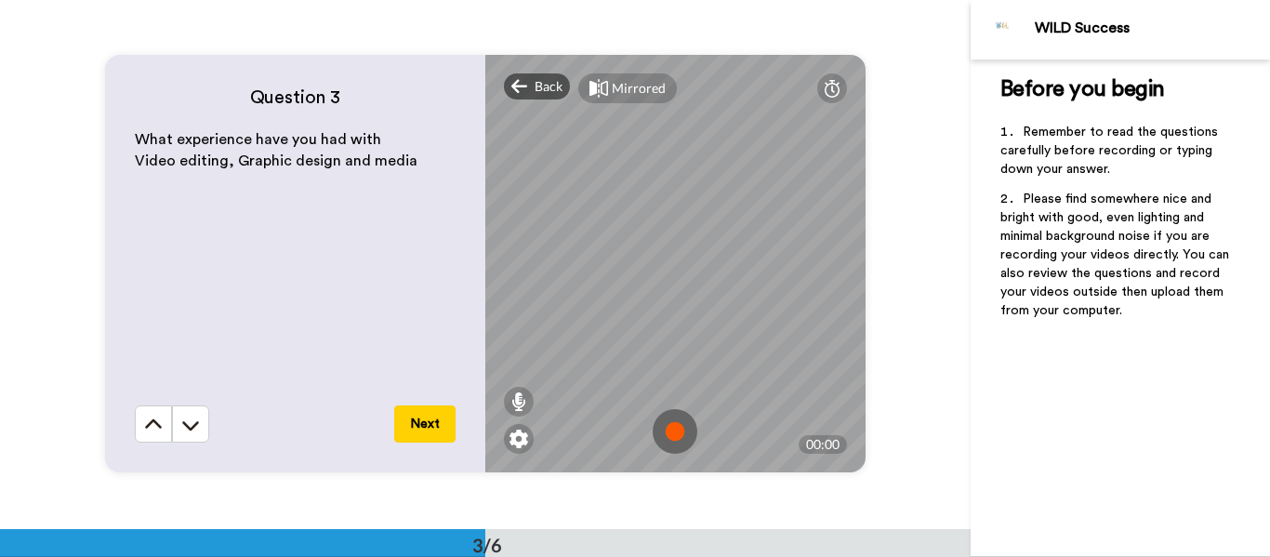
click at [682, 418] on img at bounding box center [675, 431] width 45 height 45
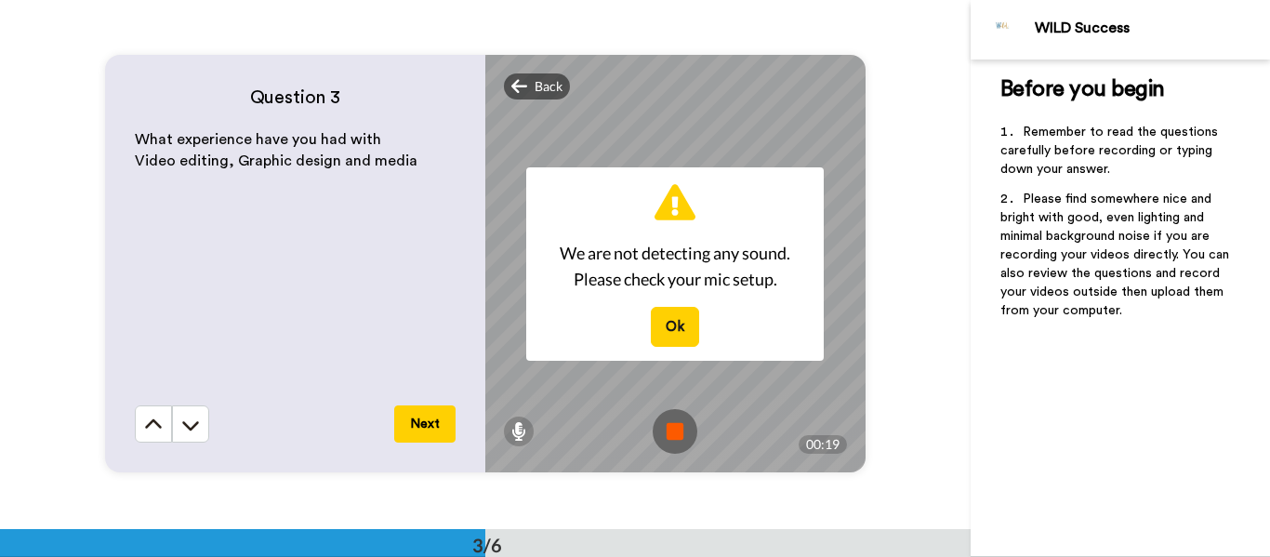
click at [674, 418] on img at bounding box center [675, 431] width 45 height 45
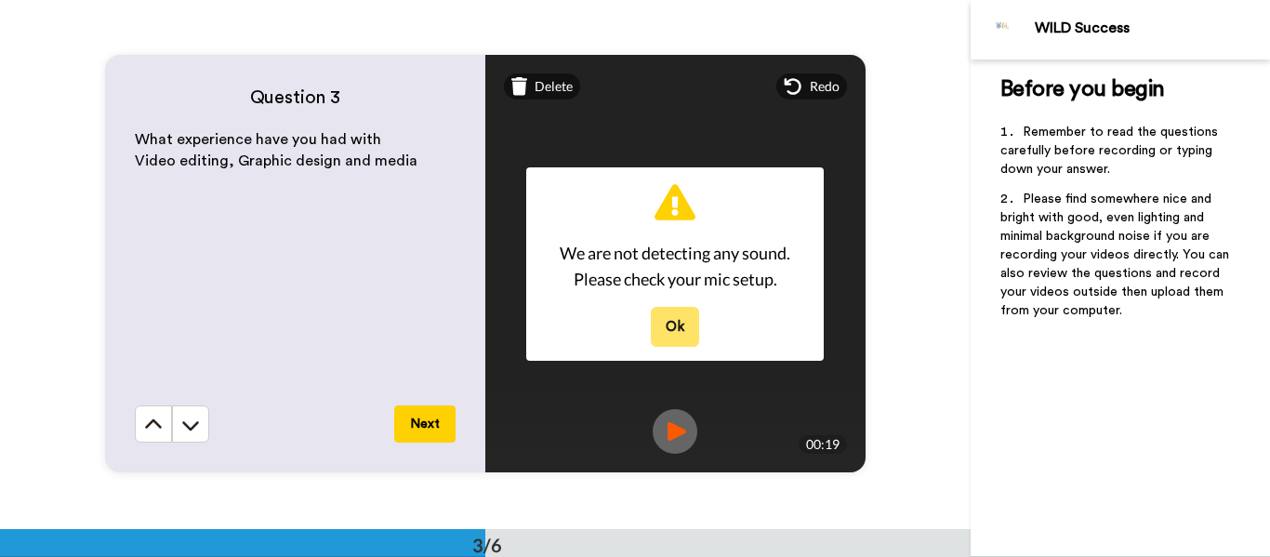
click at [684, 325] on button "Ok" at bounding box center [675, 327] width 48 height 40
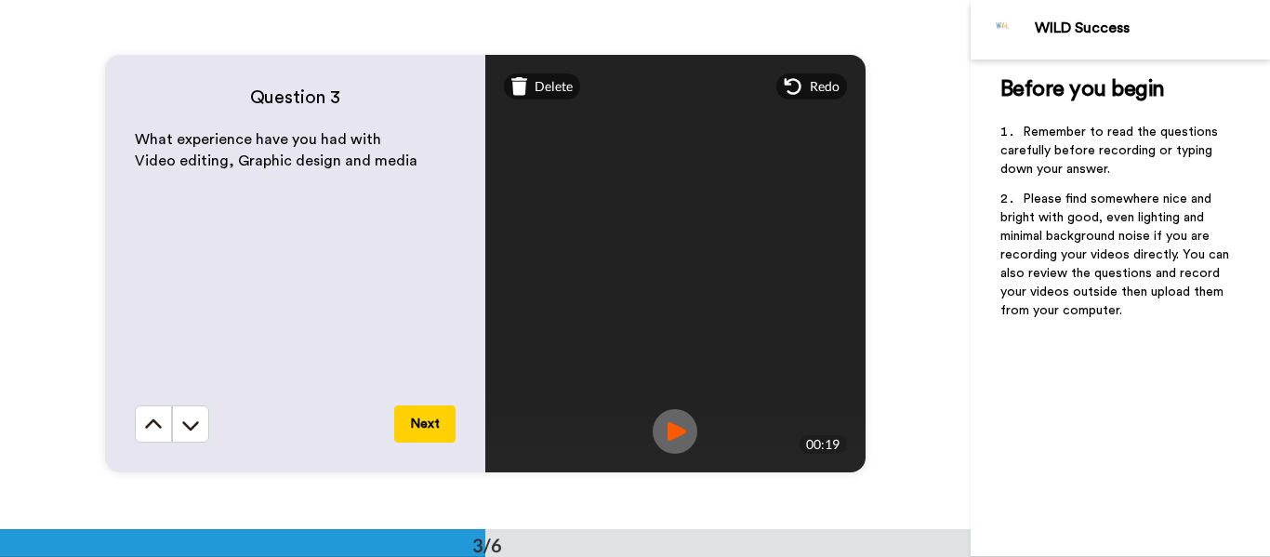
click at [673, 431] on img at bounding box center [675, 431] width 45 height 45
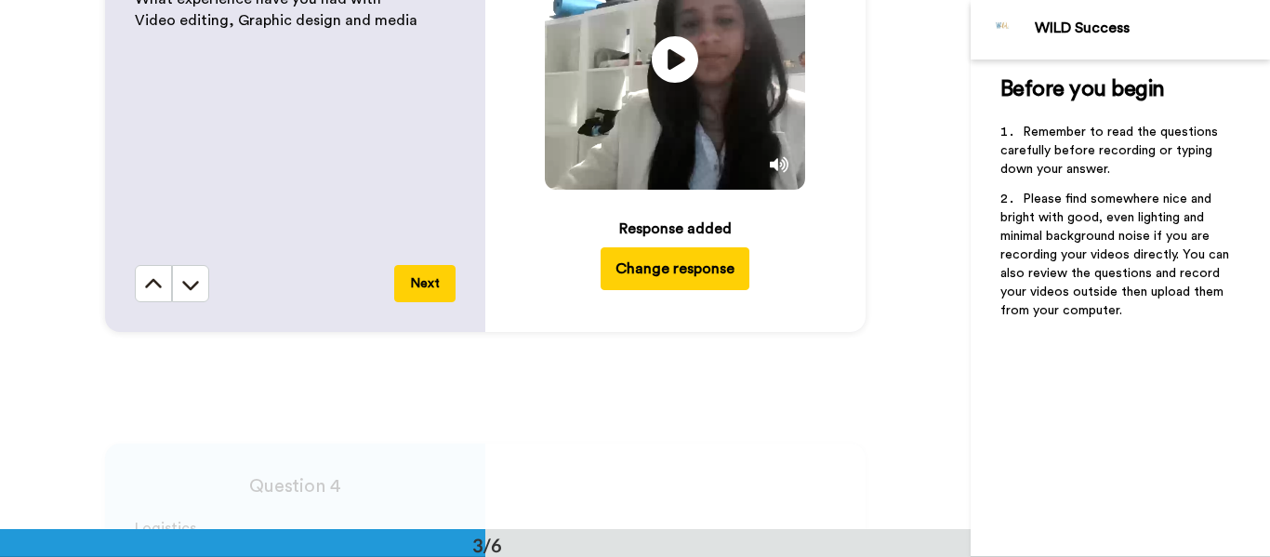
scroll to position [944, 0]
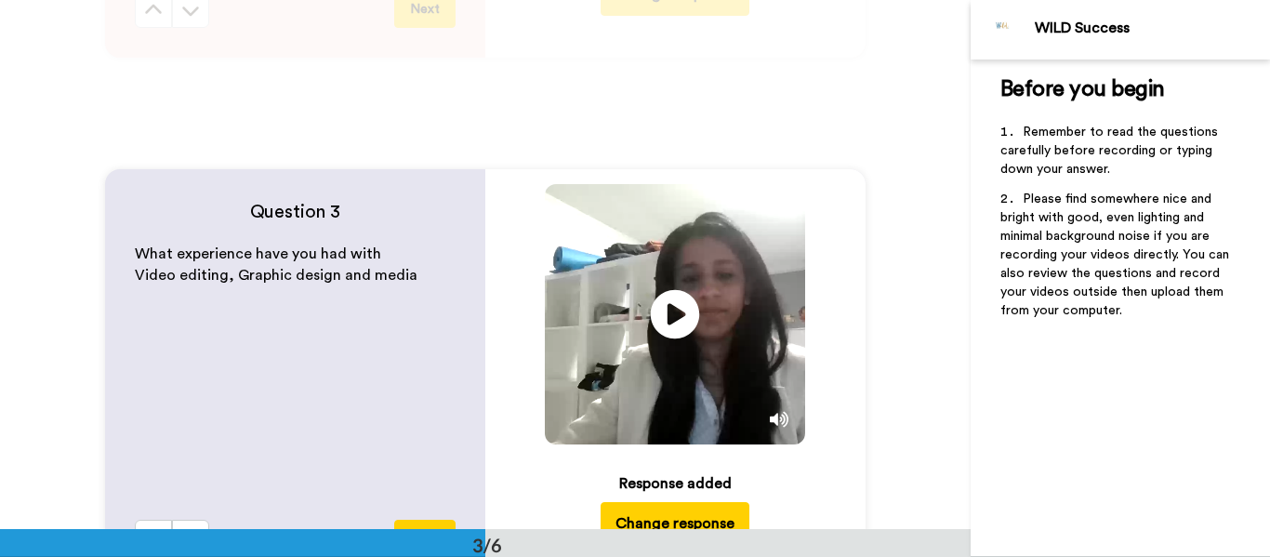
click at [662, 305] on icon at bounding box center [675, 314] width 49 height 49
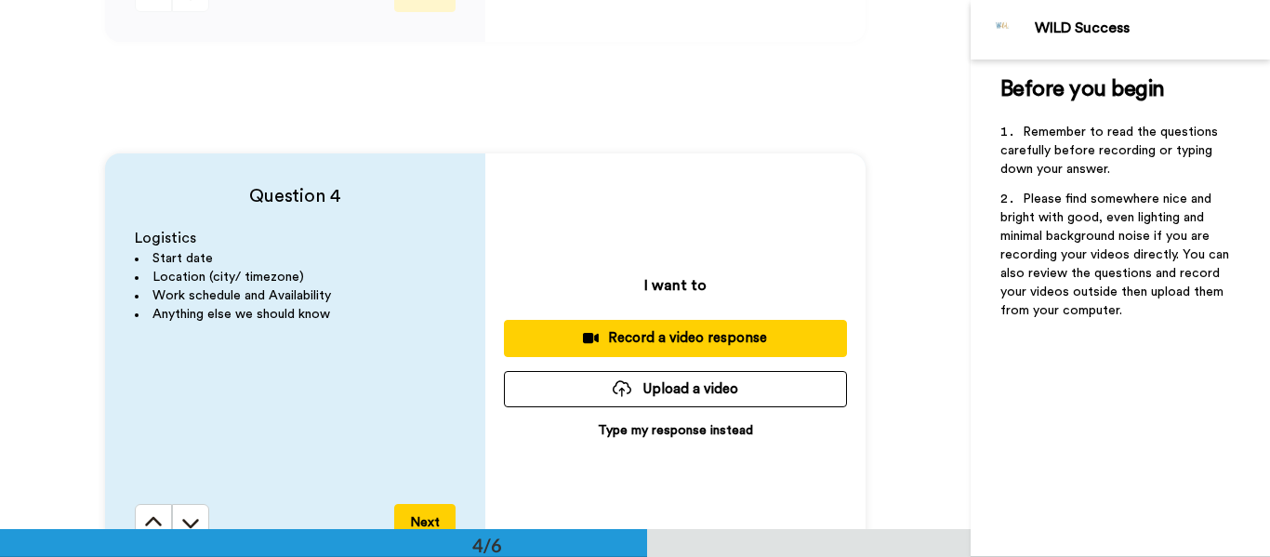
scroll to position [1500, 0]
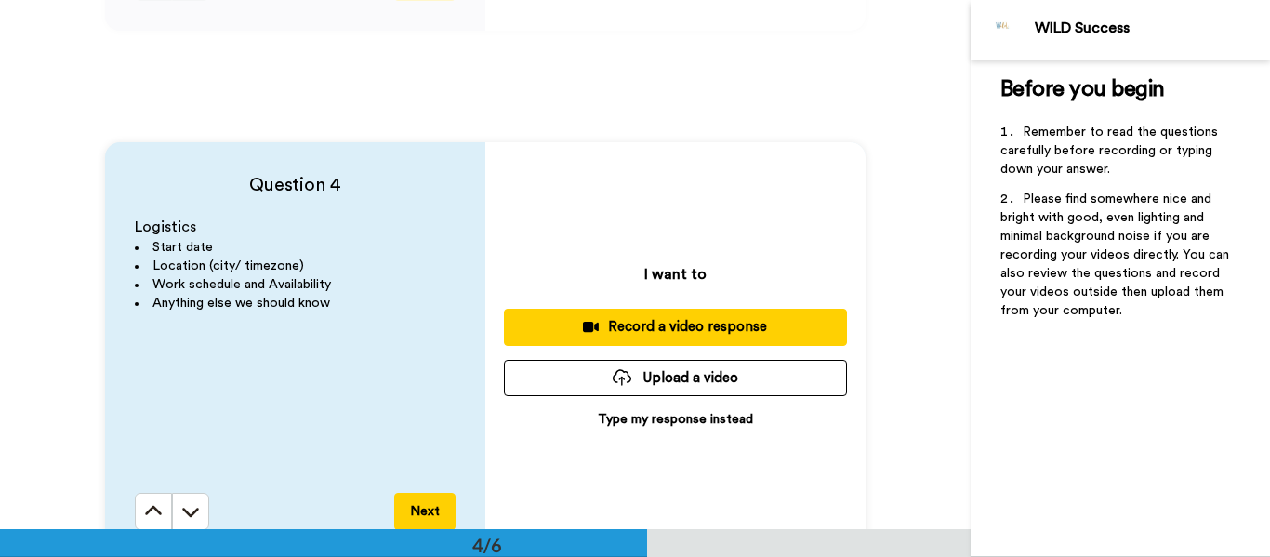
click at [670, 325] on div "Record a video response" at bounding box center [675, 327] width 313 height 20
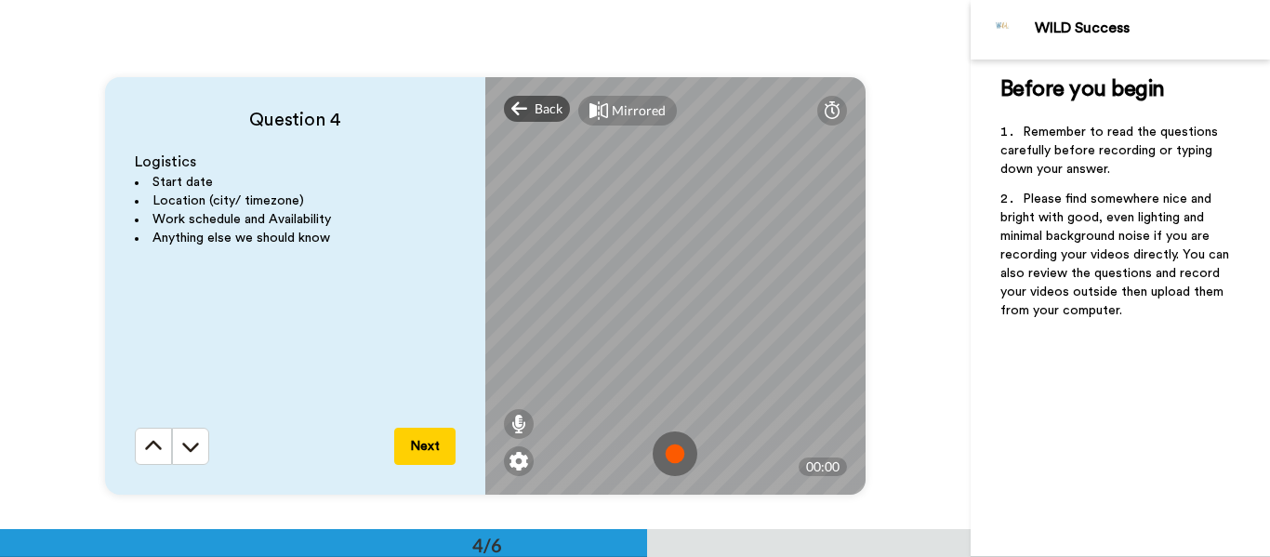
scroll to position [1575, 0]
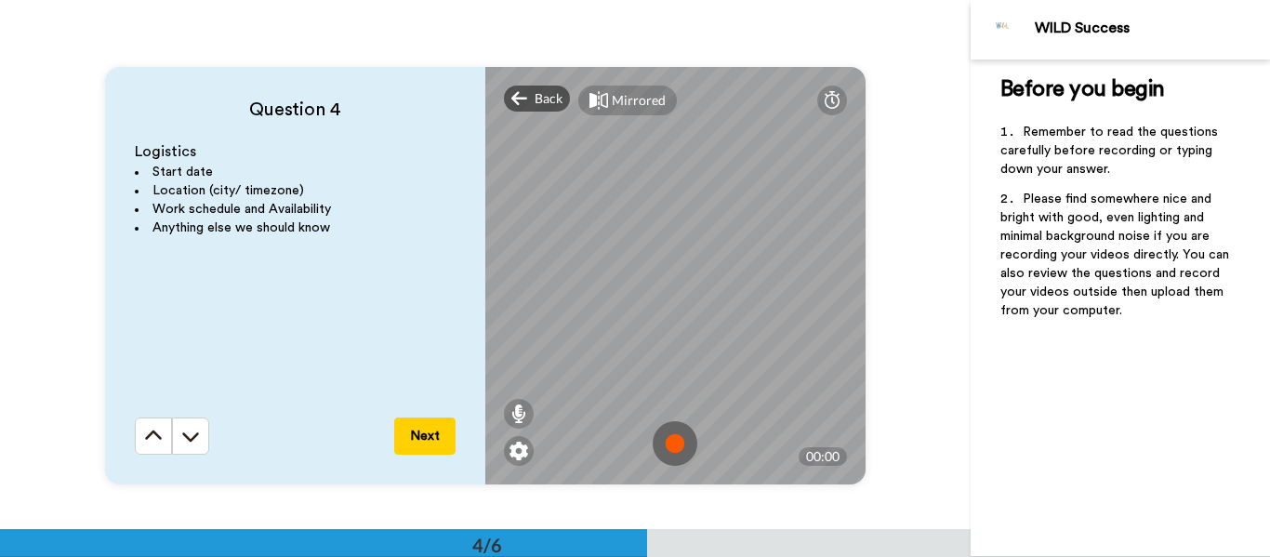
click at [680, 454] on img at bounding box center [675, 443] width 45 height 45
click at [687, 443] on img at bounding box center [675, 443] width 45 height 45
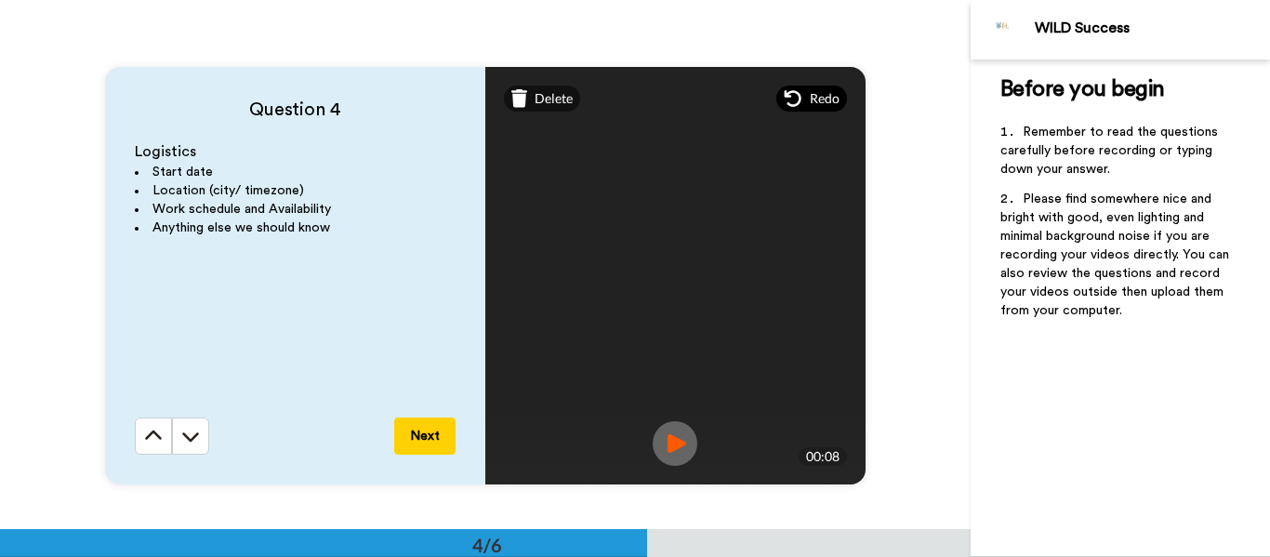
click at [789, 89] on icon at bounding box center [793, 98] width 19 height 19
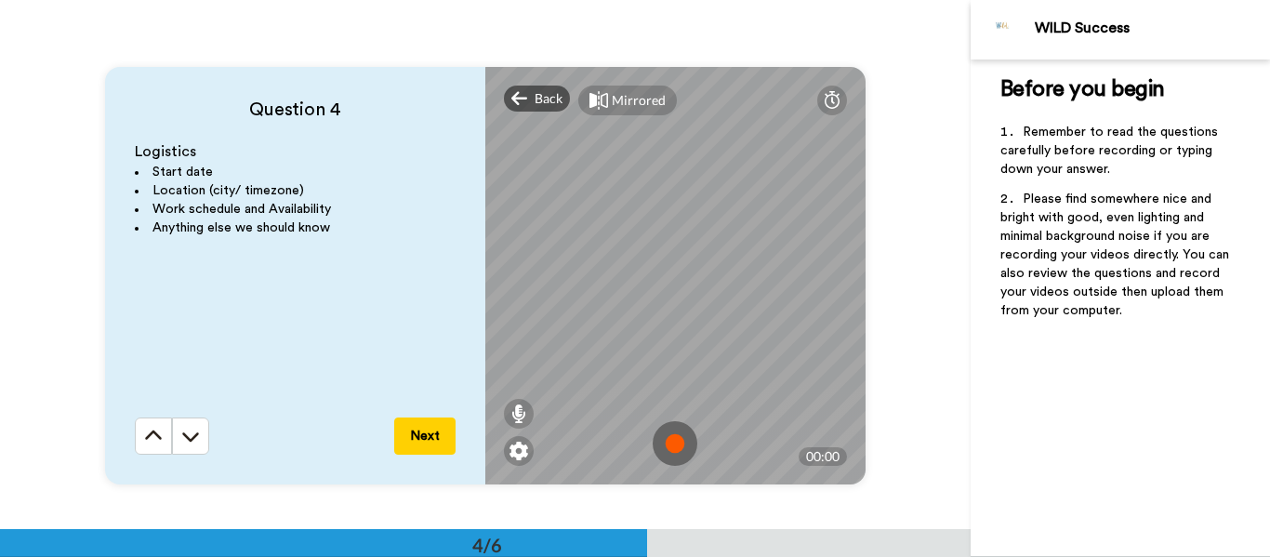
click at [682, 445] on img at bounding box center [675, 443] width 45 height 45
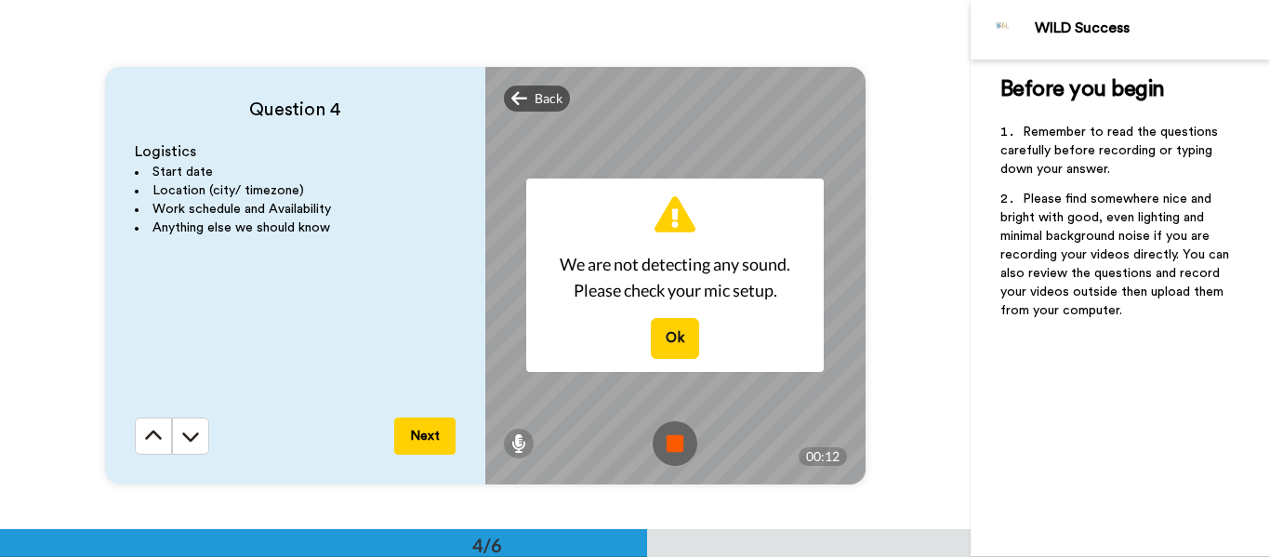
click at [679, 463] on img at bounding box center [675, 443] width 45 height 45
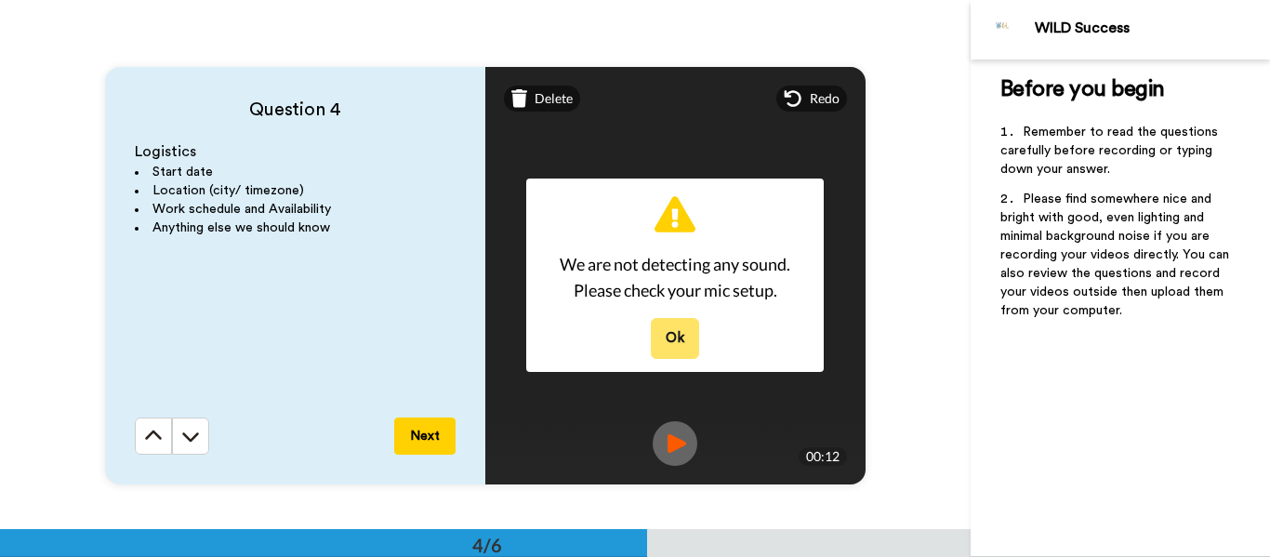
click at [671, 334] on button "Ok" at bounding box center [675, 338] width 48 height 40
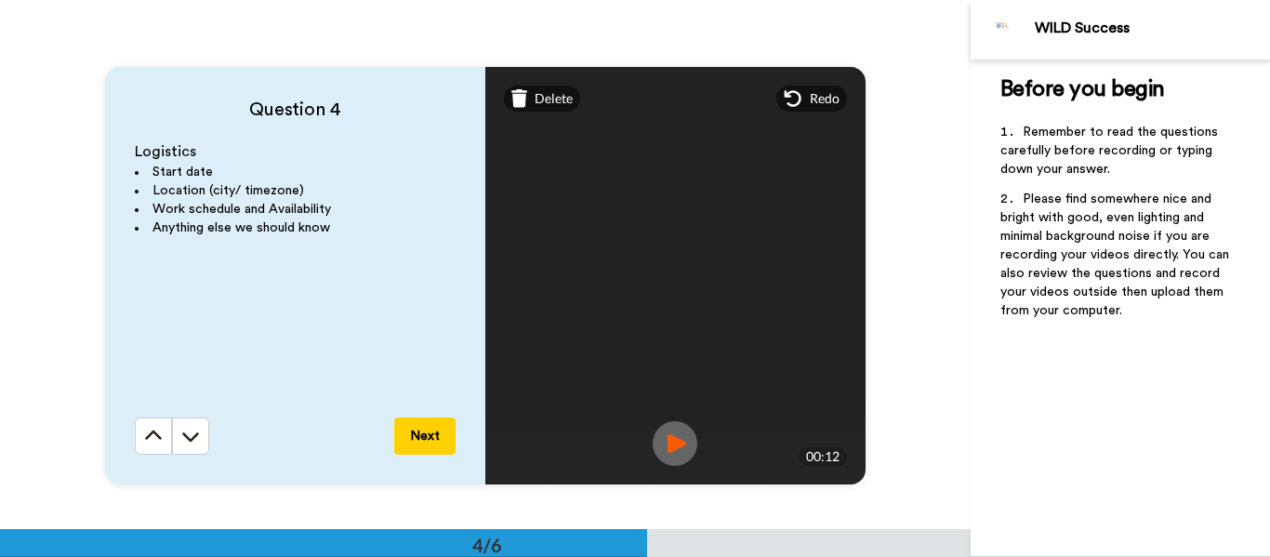
click at [677, 435] on img at bounding box center [675, 443] width 45 height 45
click at [799, 98] on icon at bounding box center [792, 98] width 17 height 17
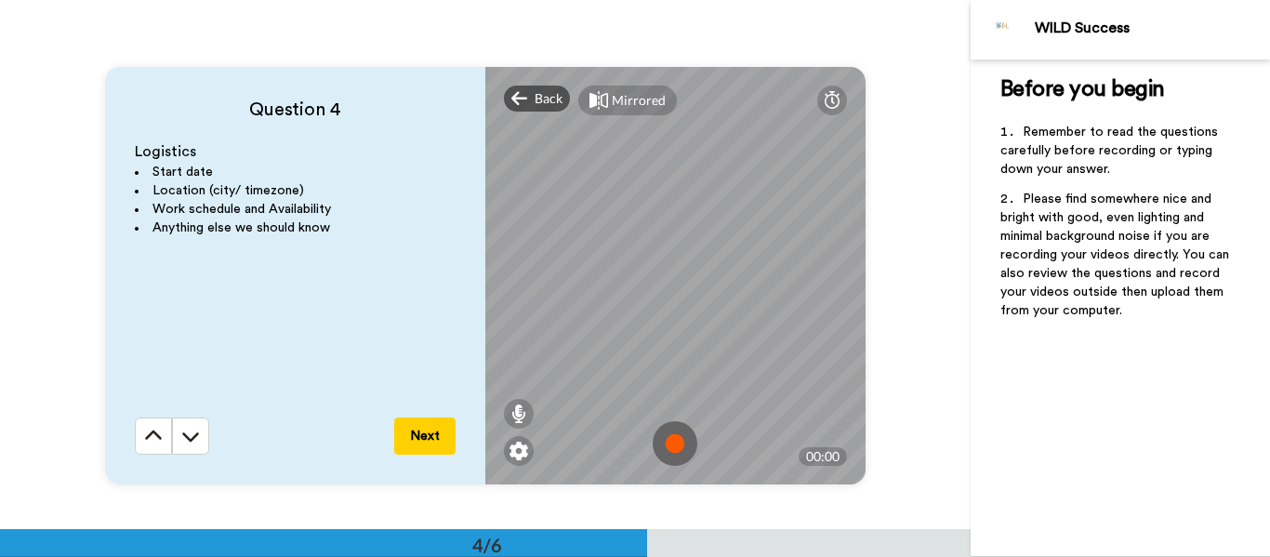
click at [673, 440] on img at bounding box center [675, 443] width 45 height 45
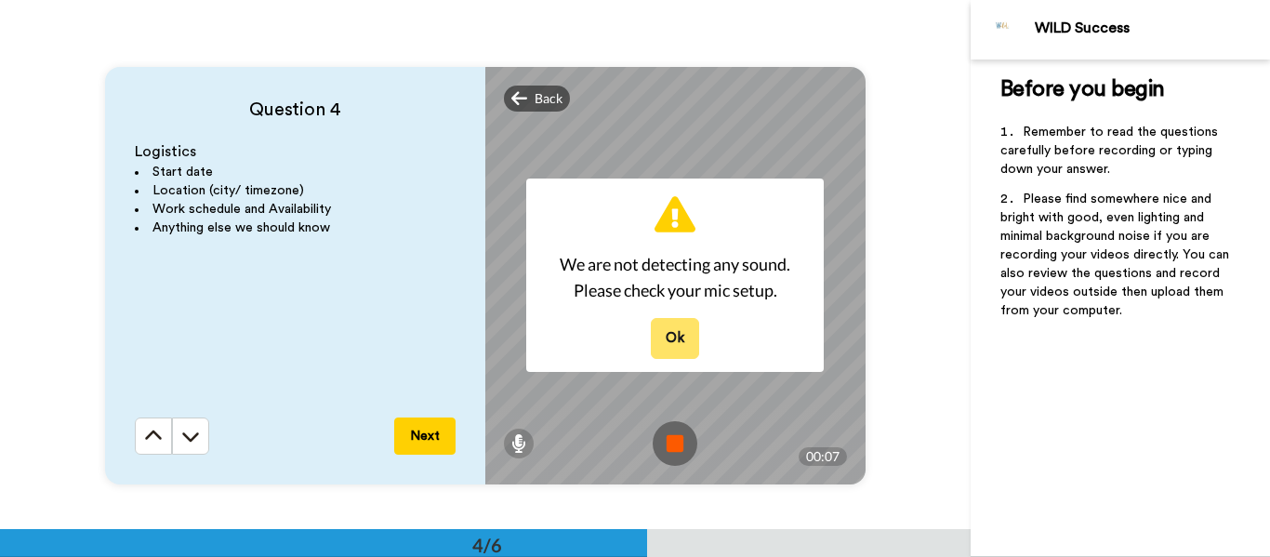
click at [682, 348] on button "Ok" at bounding box center [675, 338] width 48 height 40
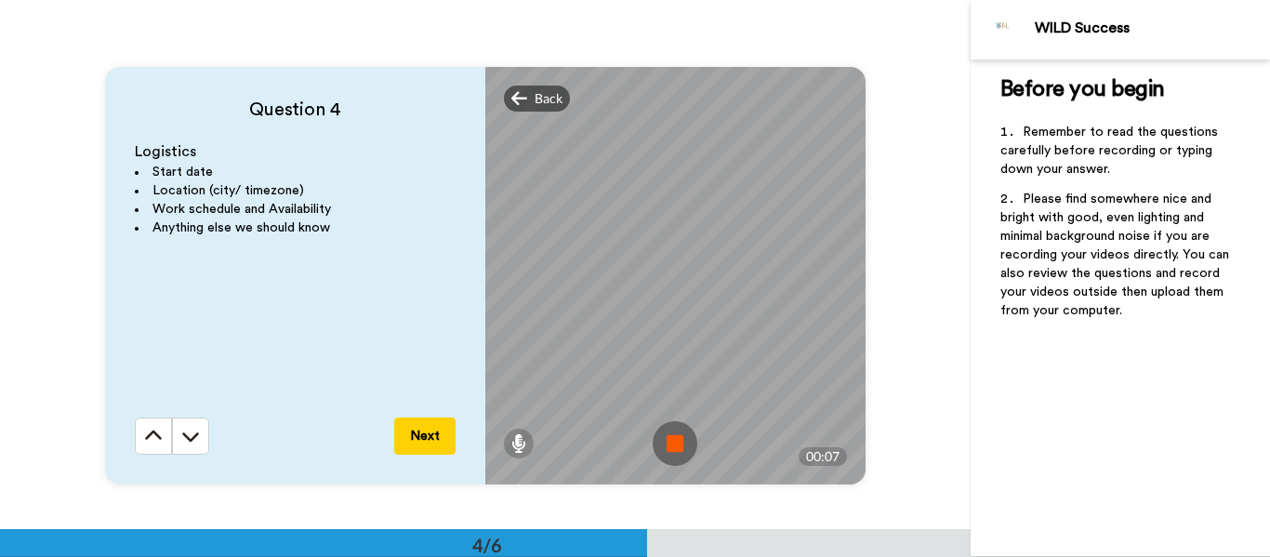
click at [684, 431] on img at bounding box center [675, 443] width 45 height 45
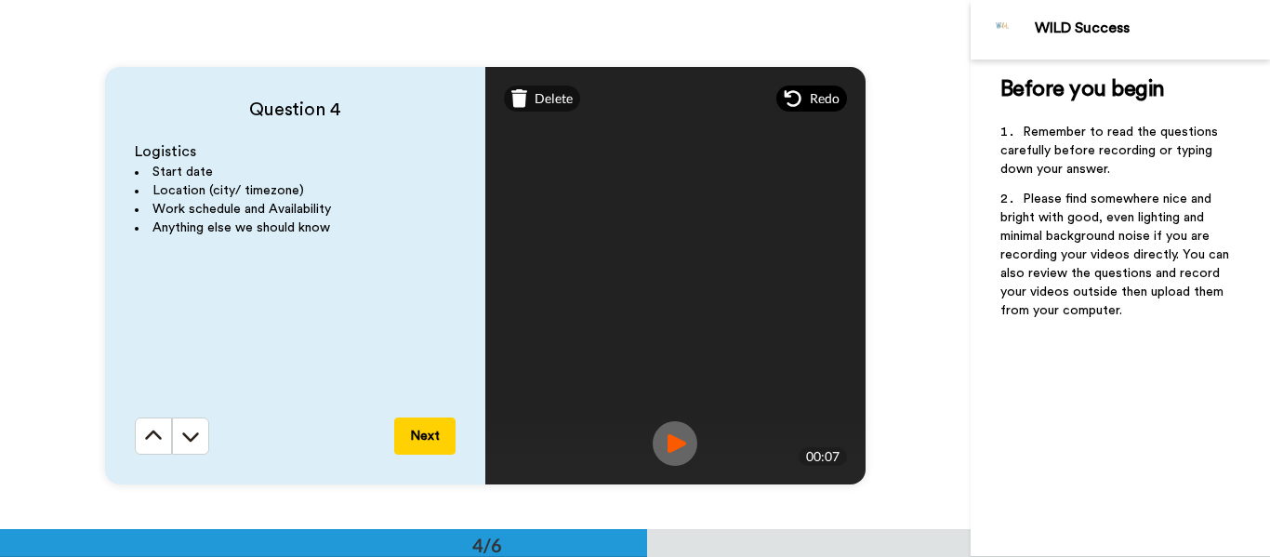
click at [804, 109] on div "Redo" at bounding box center [812, 99] width 71 height 26
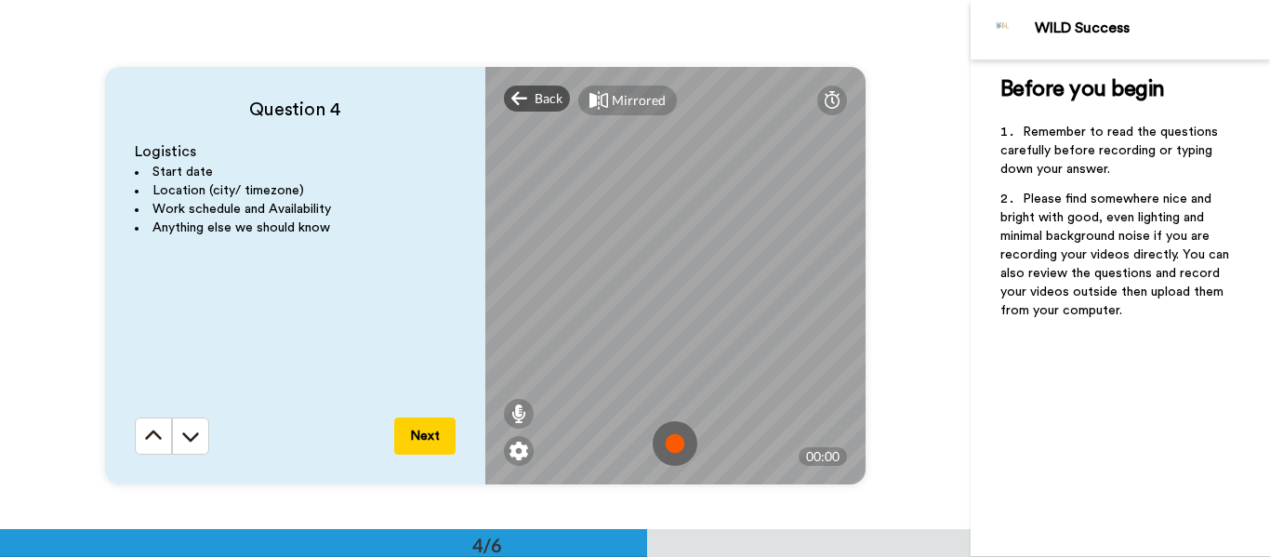
click at [684, 435] on img at bounding box center [675, 443] width 45 height 45
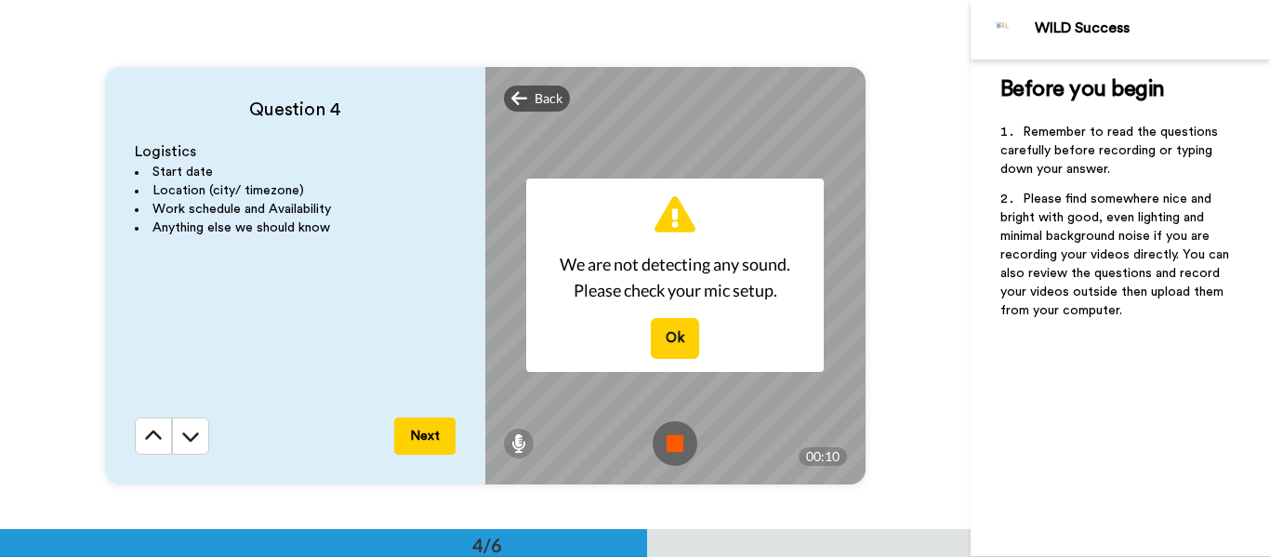
click at [676, 446] on img at bounding box center [675, 443] width 45 height 45
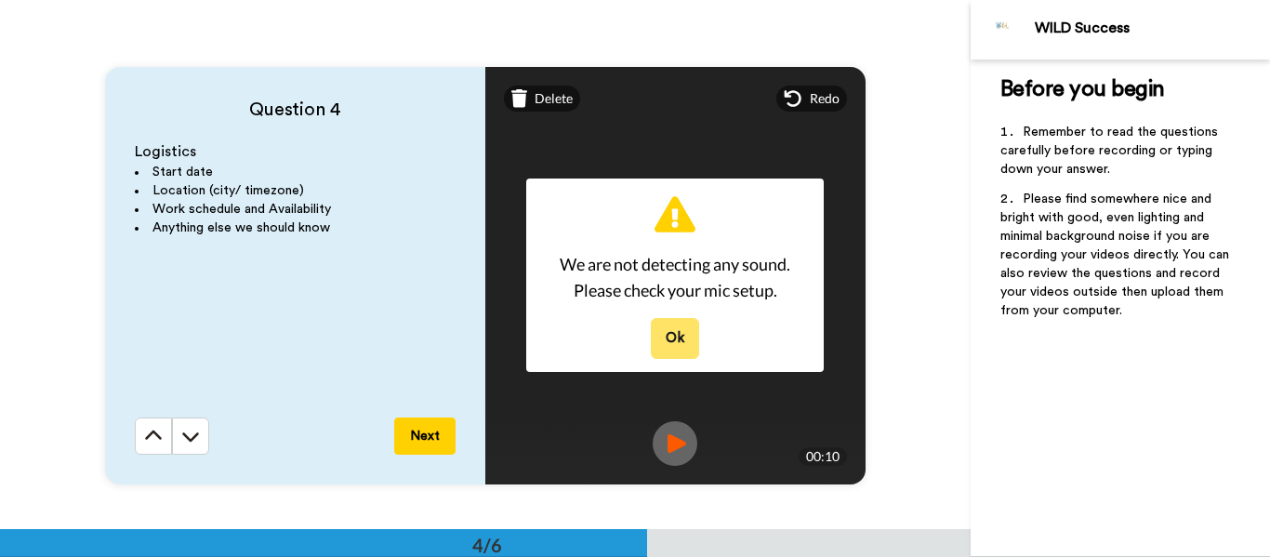
click at [683, 328] on button "Ok" at bounding box center [675, 338] width 48 height 40
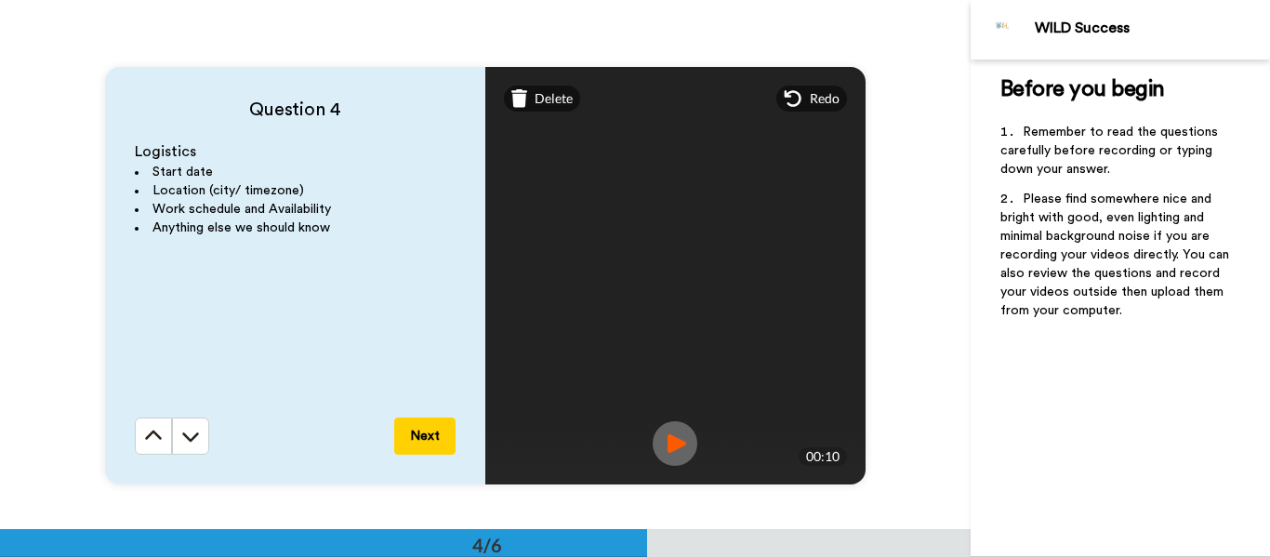
click at [673, 444] on img at bounding box center [675, 443] width 45 height 45
click at [791, 98] on icon at bounding box center [793, 98] width 19 height 19
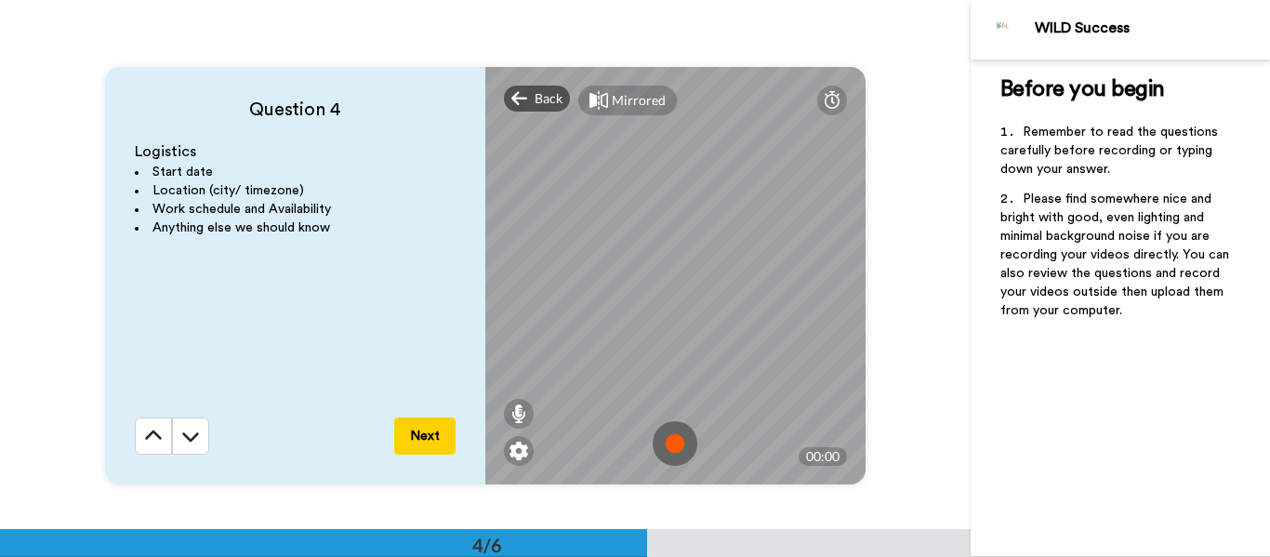
click at [690, 444] on img at bounding box center [675, 443] width 45 height 45
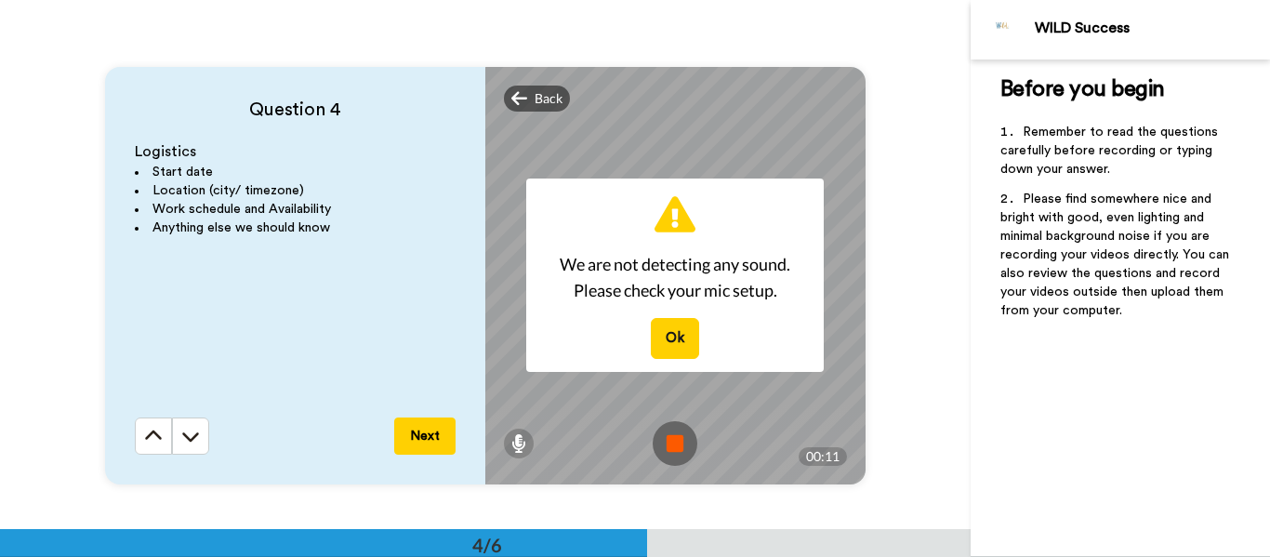
click at [684, 432] on img at bounding box center [675, 443] width 45 height 45
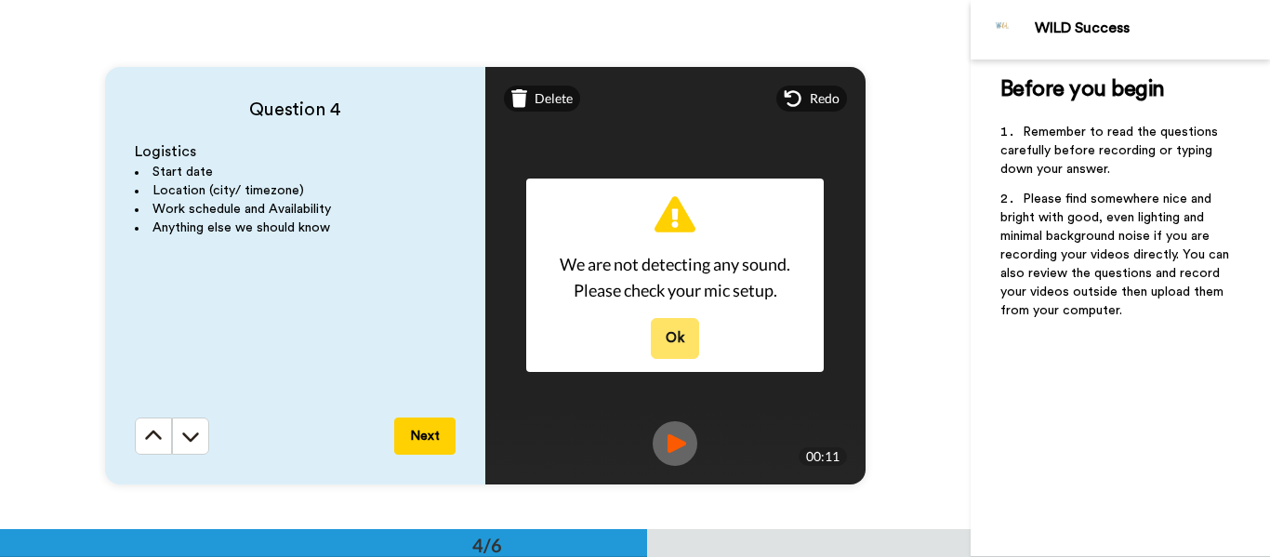
click at [687, 332] on button "Ok" at bounding box center [675, 338] width 48 height 40
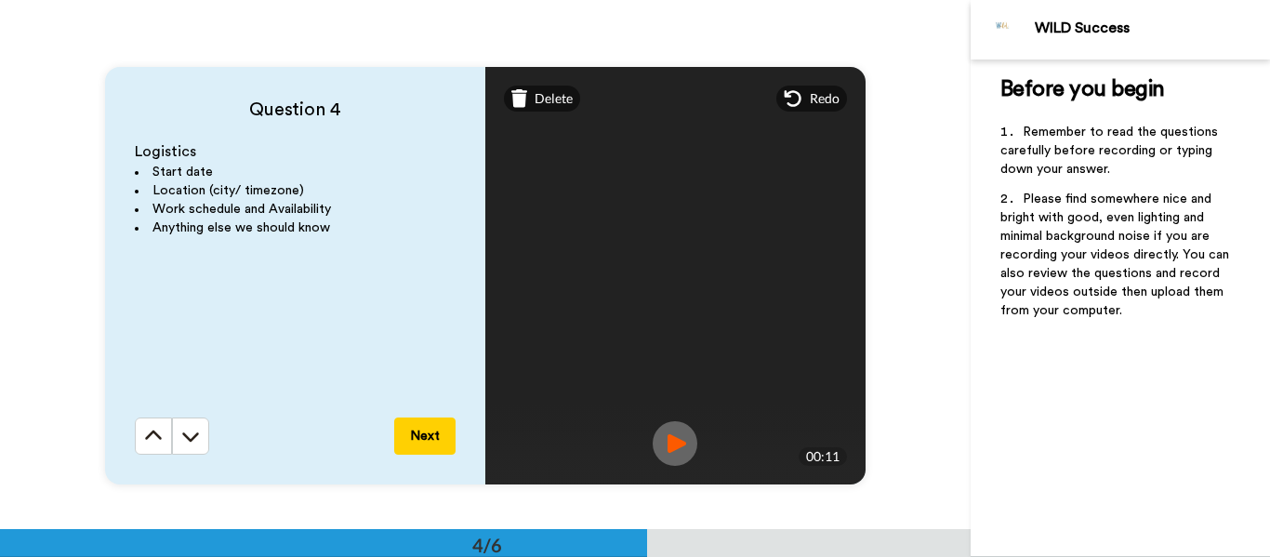
click at [659, 445] on img at bounding box center [675, 443] width 45 height 45
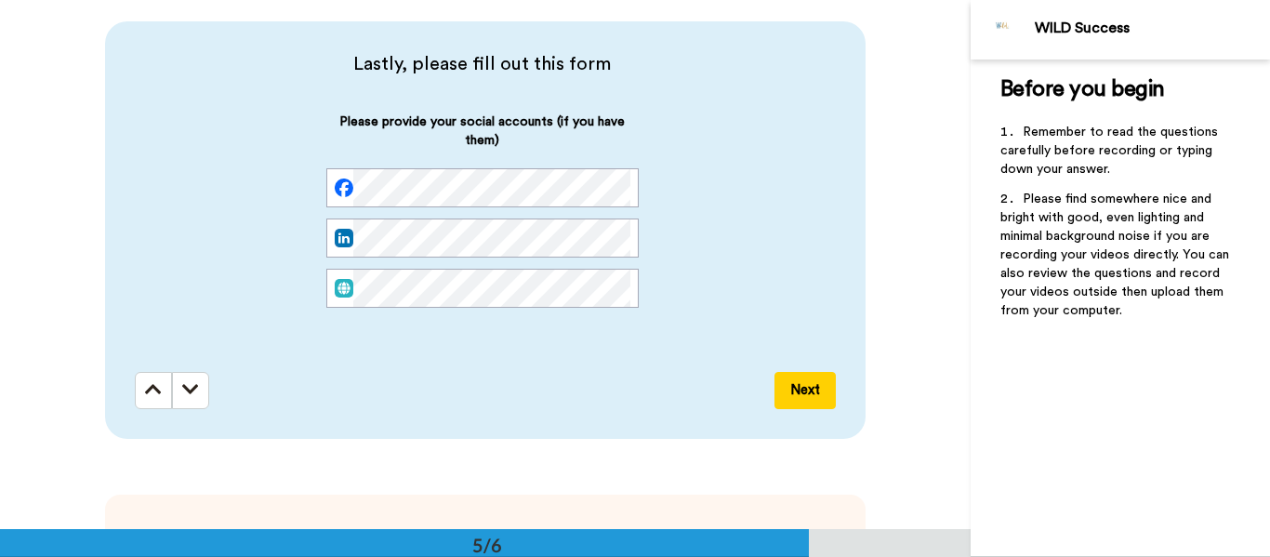
scroll to position [0, 48]
click at [804, 392] on button "Next" at bounding box center [805, 390] width 61 height 37
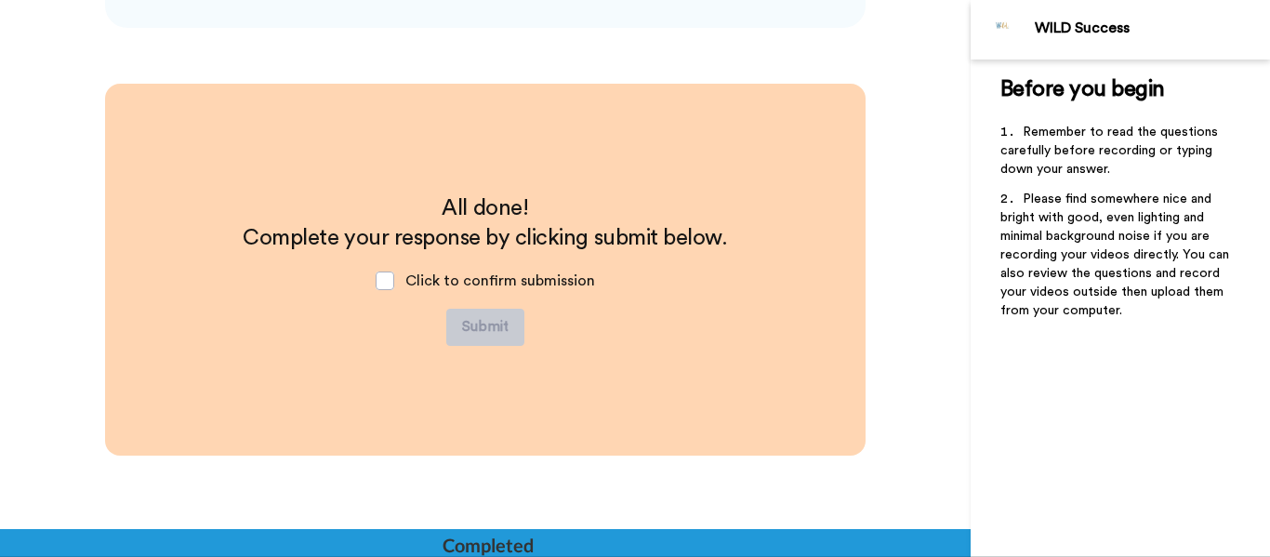
scroll to position [2566, 0]
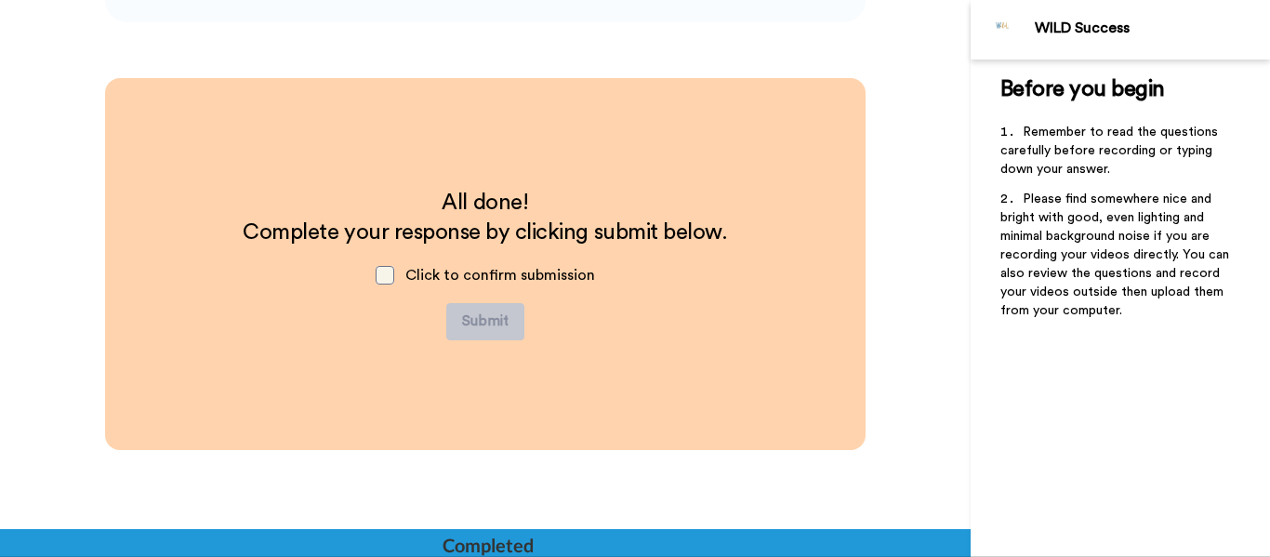
click at [387, 272] on span at bounding box center [385, 275] width 19 height 19
click at [469, 315] on button "Submit" at bounding box center [485, 321] width 78 height 37
